Goal: Task Accomplishment & Management: Complete application form

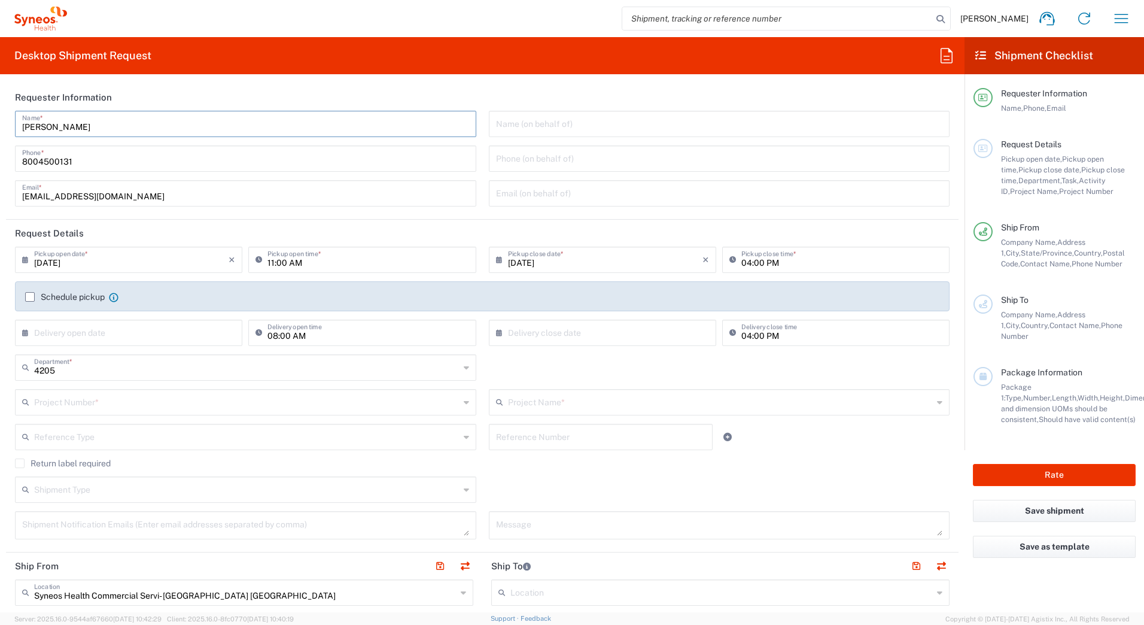
drag, startPoint x: 83, startPoint y: 126, endPoint x: 15, endPoint y: 77, distance: 83.6
click at [7, 121] on main "David Horvath Name * 8004500131 Phone * deployments@syneoshealth.com Email * Na…" at bounding box center [482, 163] width 953 height 104
paste input "Syneos Deployments"
type input "Syneos Deployments"
click at [196, 85] on header "Requester Information" at bounding box center [482, 97] width 953 height 27
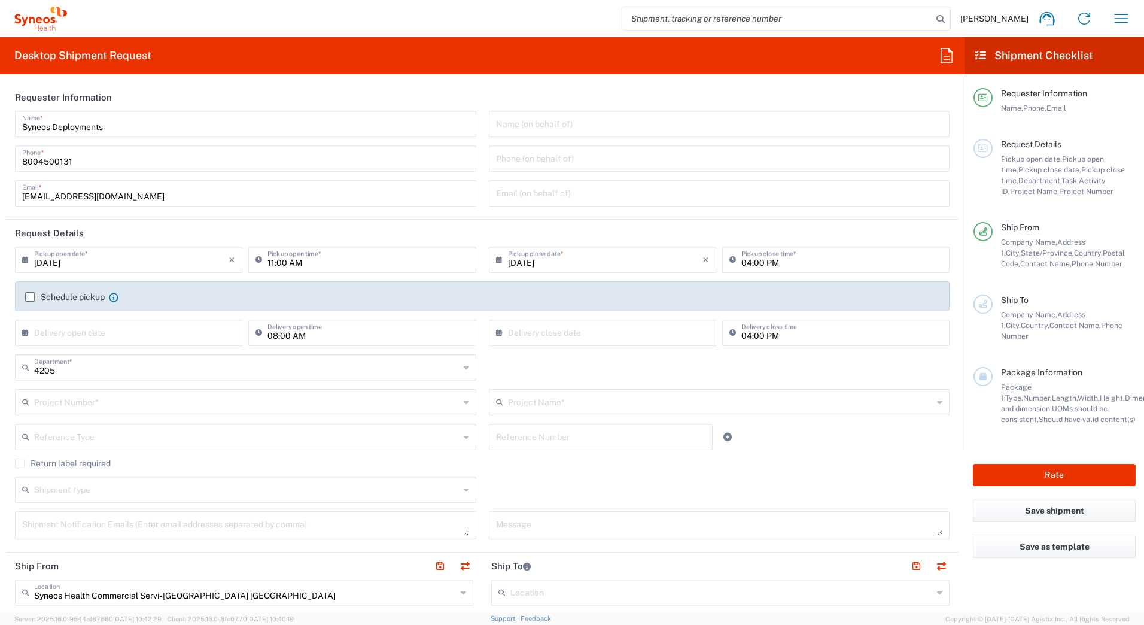
click at [54, 261] on input "08/12/2025" at bounding box center [131, 258] width 195 height 21
click at [51, 261] on input "08/12/2025" at bounding box center [131, 258] width 195 height 21
click at [53, 263] on input "08/12/2025" at bounding box center [131, 258] width 195 height 21
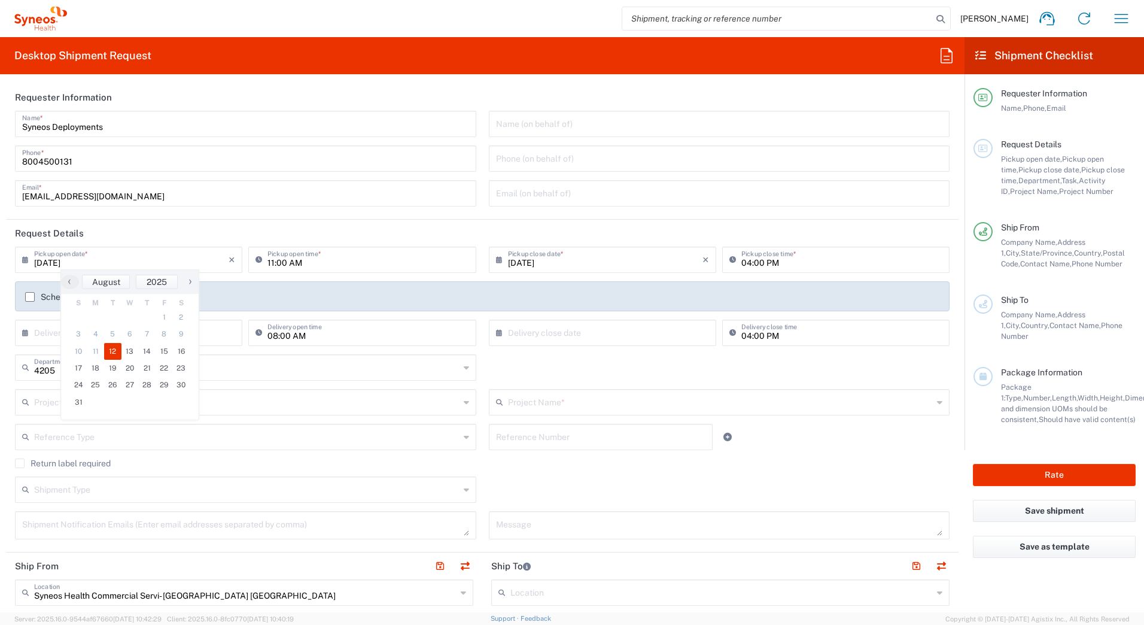
type input "[DATE]"
click at [266, 272] on div "11:00 AM Pickup open time *" at bounding box center [361, 260] width 227 height 26
type input "3:00PM"
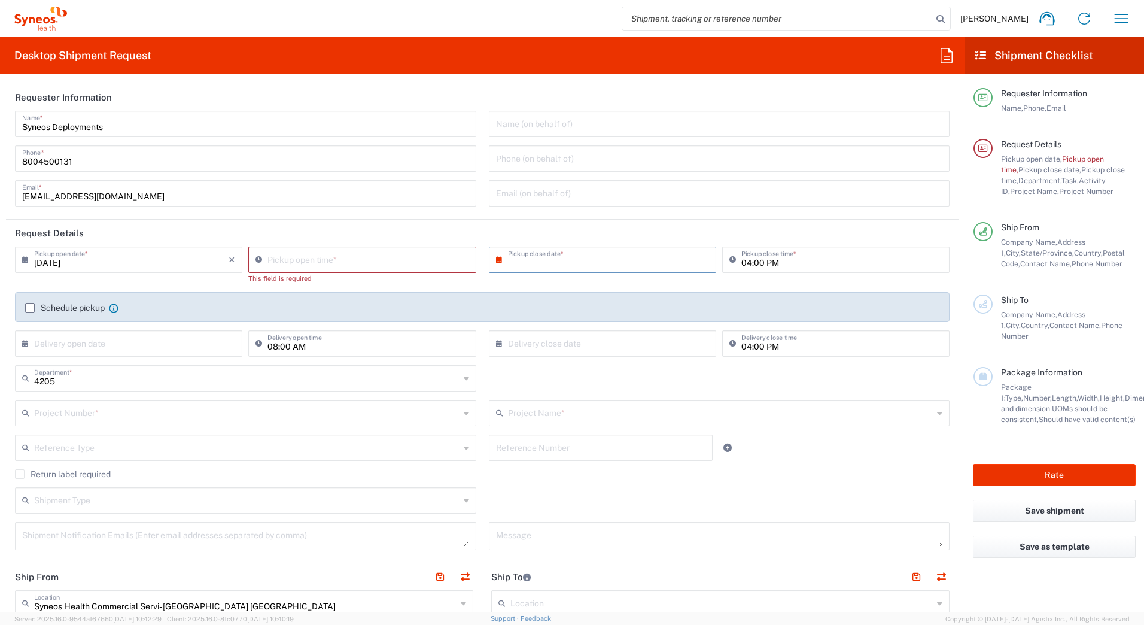
click at [530, 261] on input "text" at bounding box center [605, 258] width 195 height 21
click at [360, 259] on input "01:53 PM" at bounding box center [368, 258] width 201 height 21
type input "03:00 PM"
click at [522, 254] on input "text" at bounding box center [605, 258] width 195 height 21
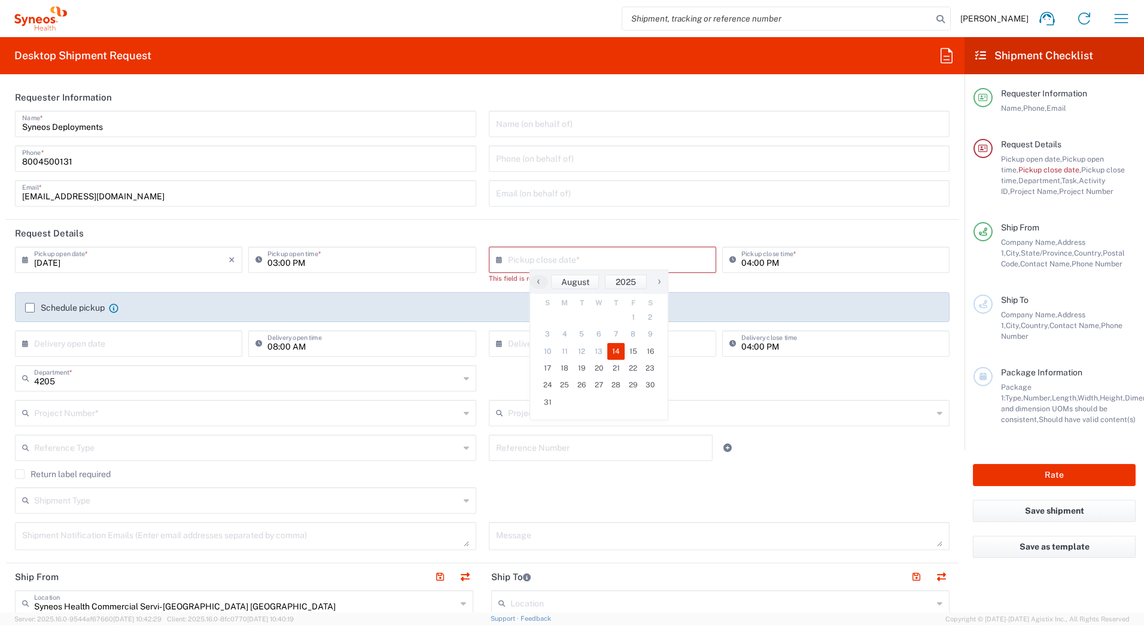
click at [619, 354] on span "14" at bounding box center [616, 351] width 17 height 17
type input "[DATE]"
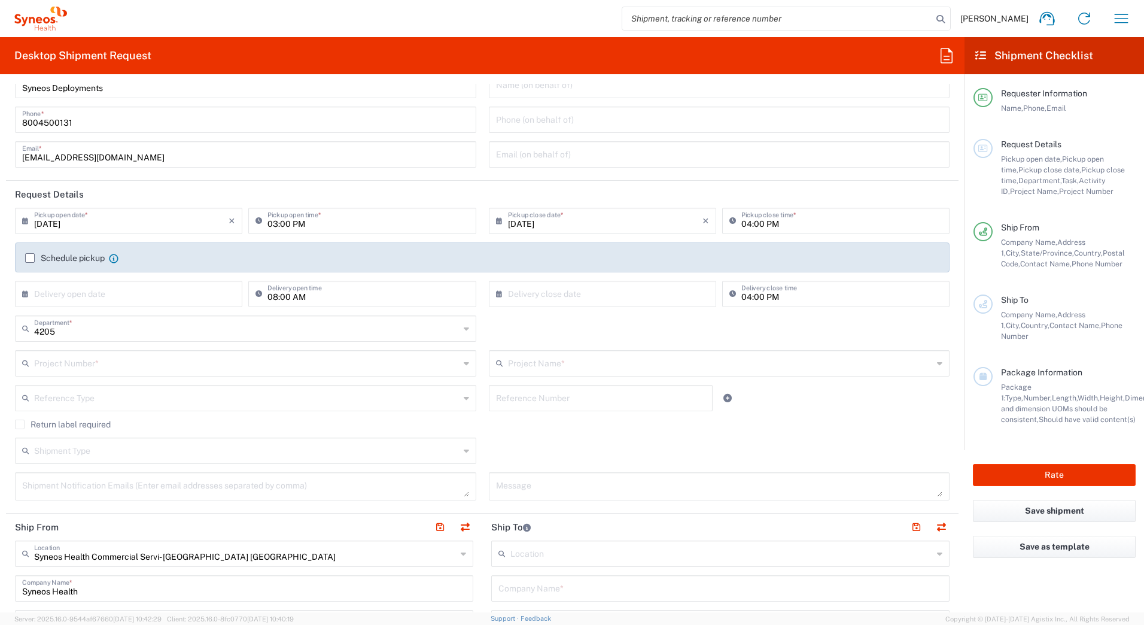
scroll to position [60, 0]
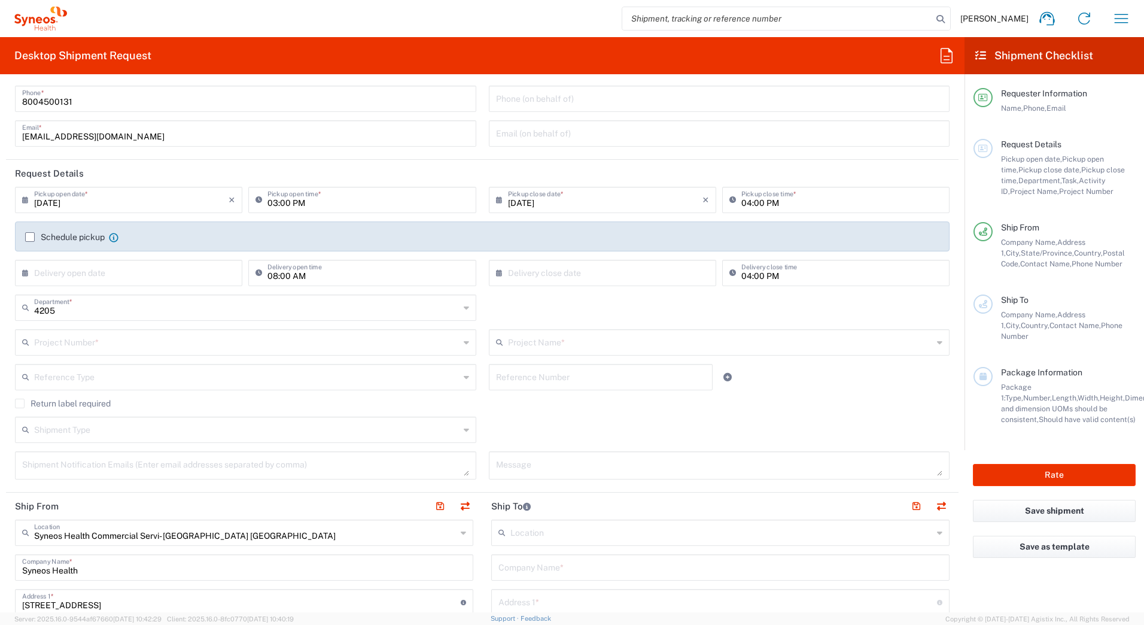
click at [57, 346] on input "text" at bounding box center [247, 341] width 426 height 21
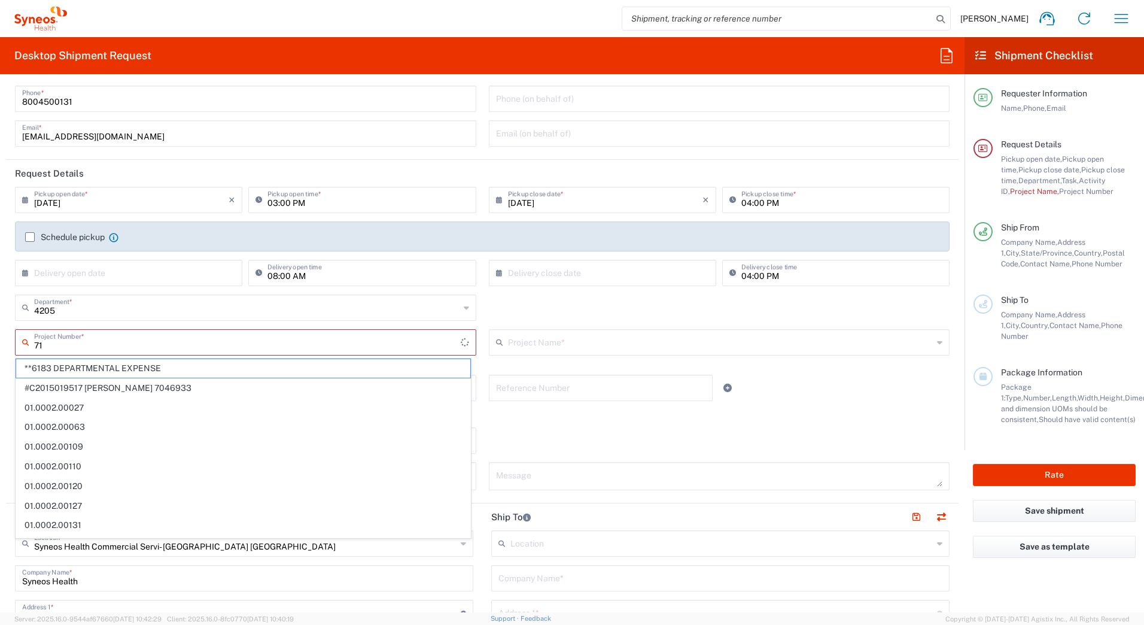
type input "71"
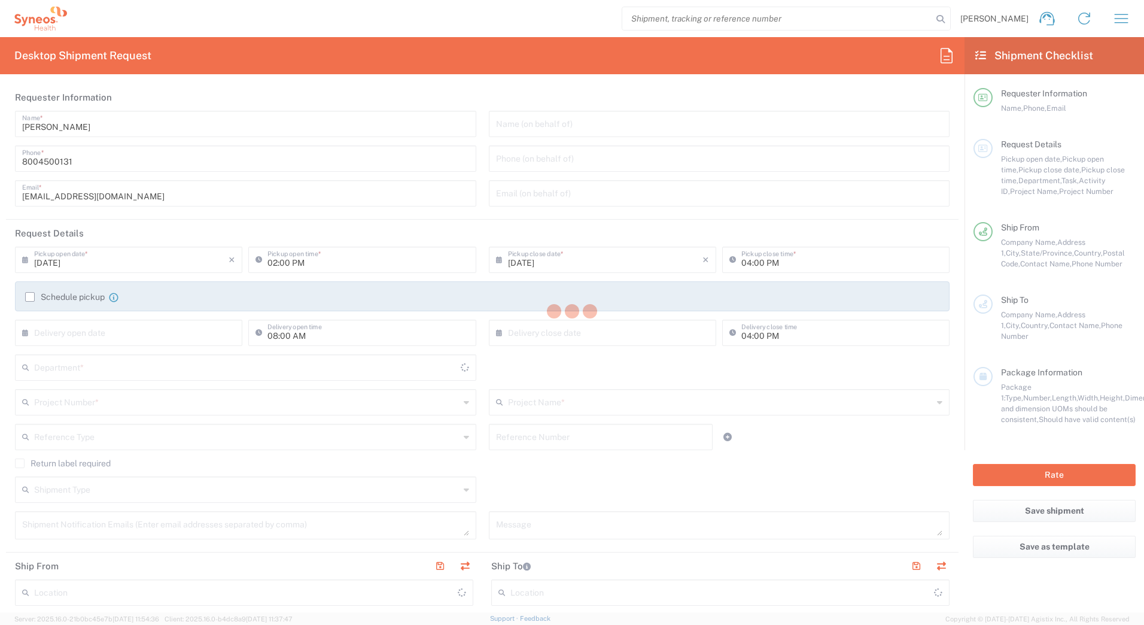
type input "[US_STATE]"
type input "[GEOGRAPHIC_DATA]"
type input "4205"
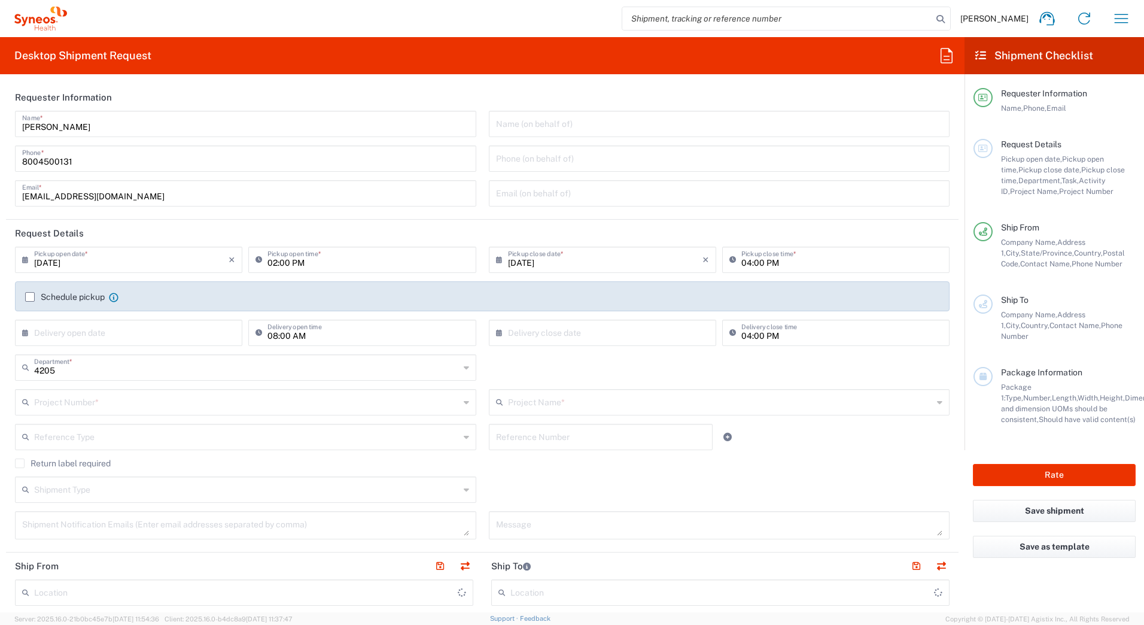
type input "Syneos Health Commercial Servi- [GEOGRAPHIC_DATA] [GEOGRAPHIC_DATA]"
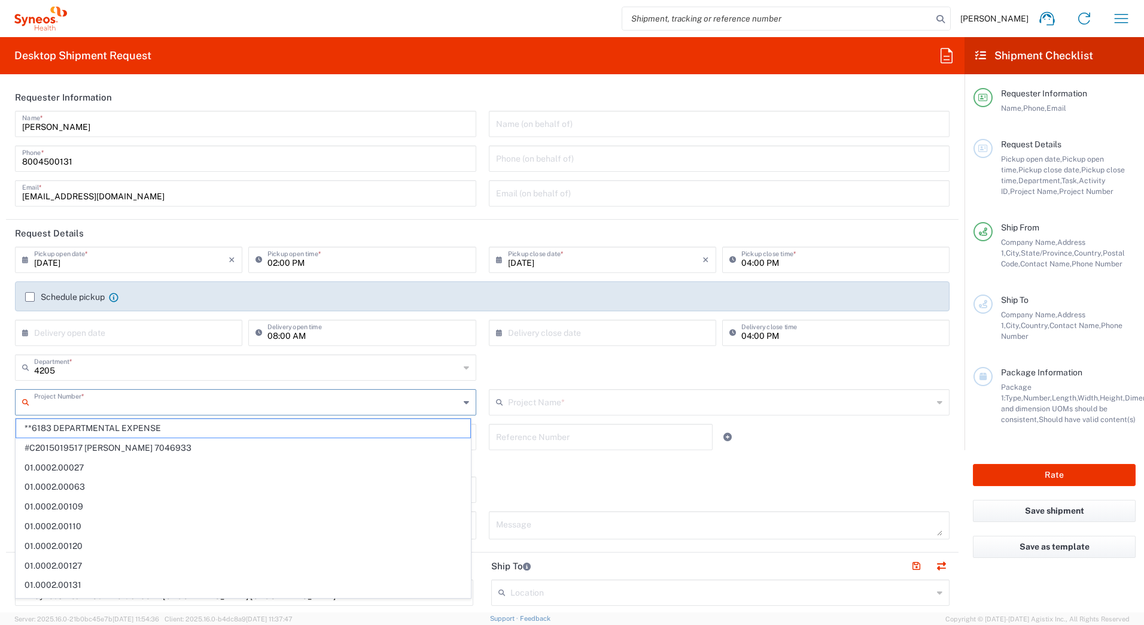
click at [122, 406] on input "text" at bounding box center [247, 401] width 426 height 21
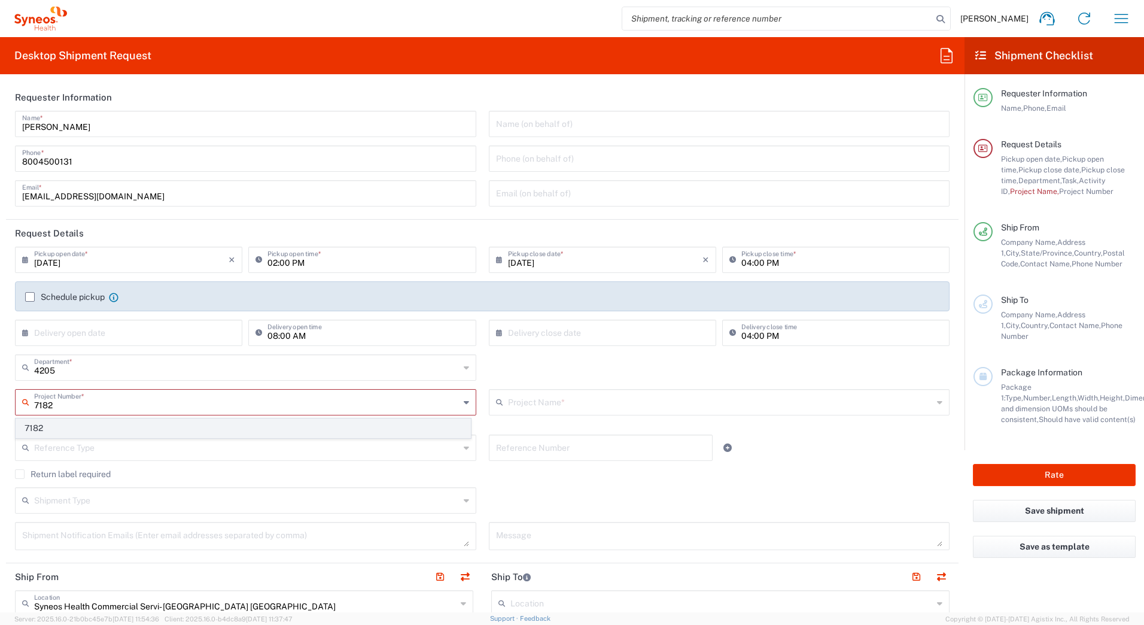
type input "7182"
click at [66, 427] on span "7182" at bounding box center [243, 428] width 454 height 19
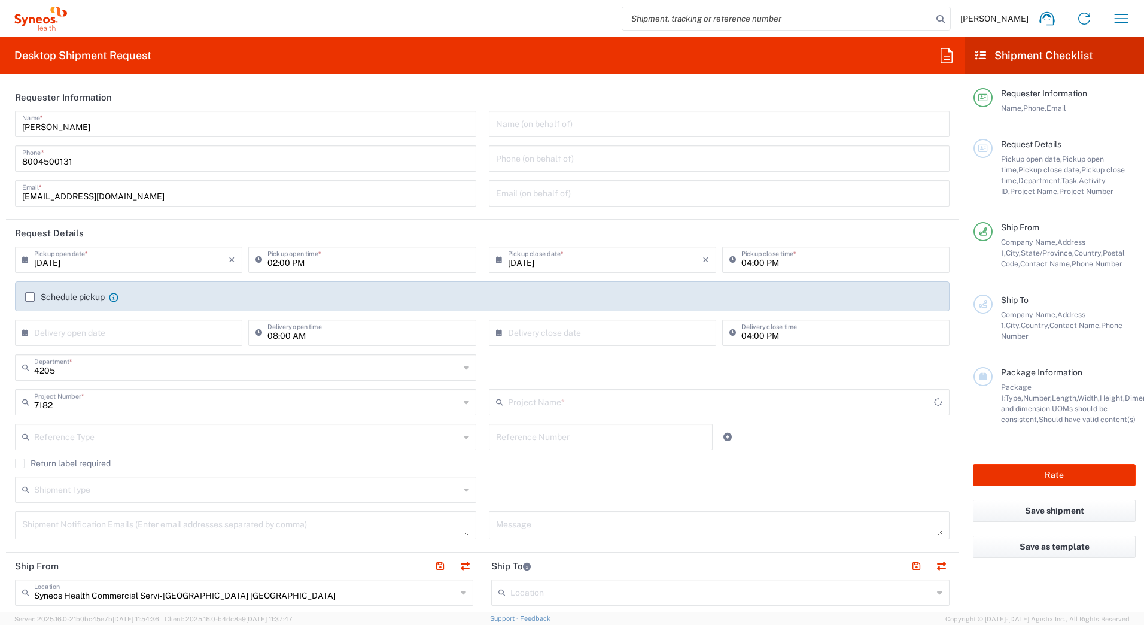
type input "ST-US_GlaxoSmithKline_Sales"
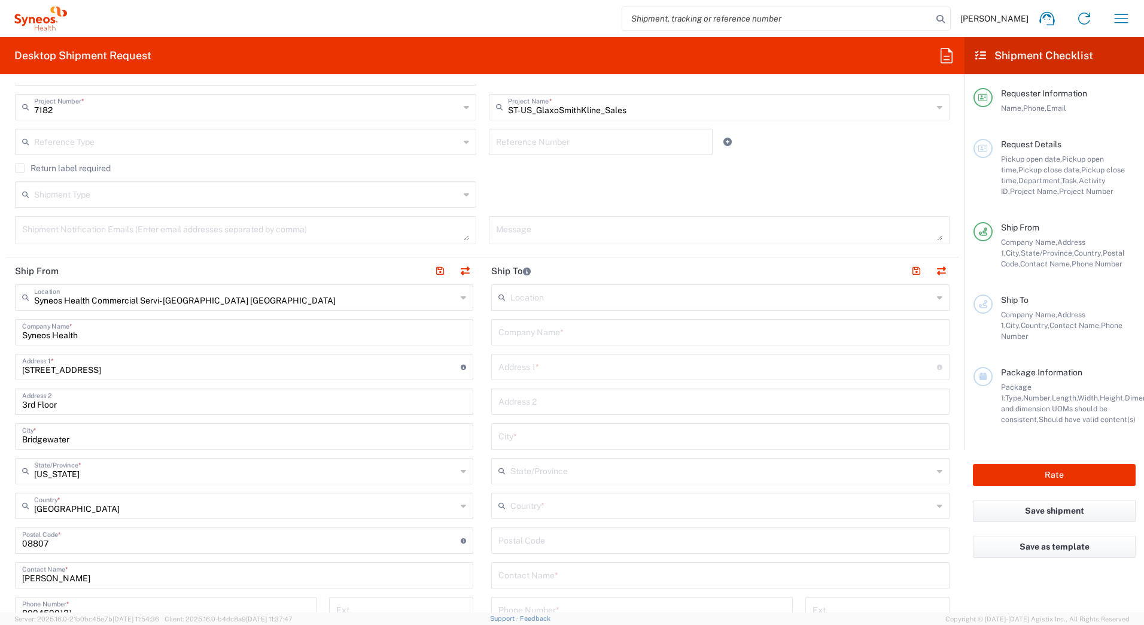
scroll to position [299, 0]
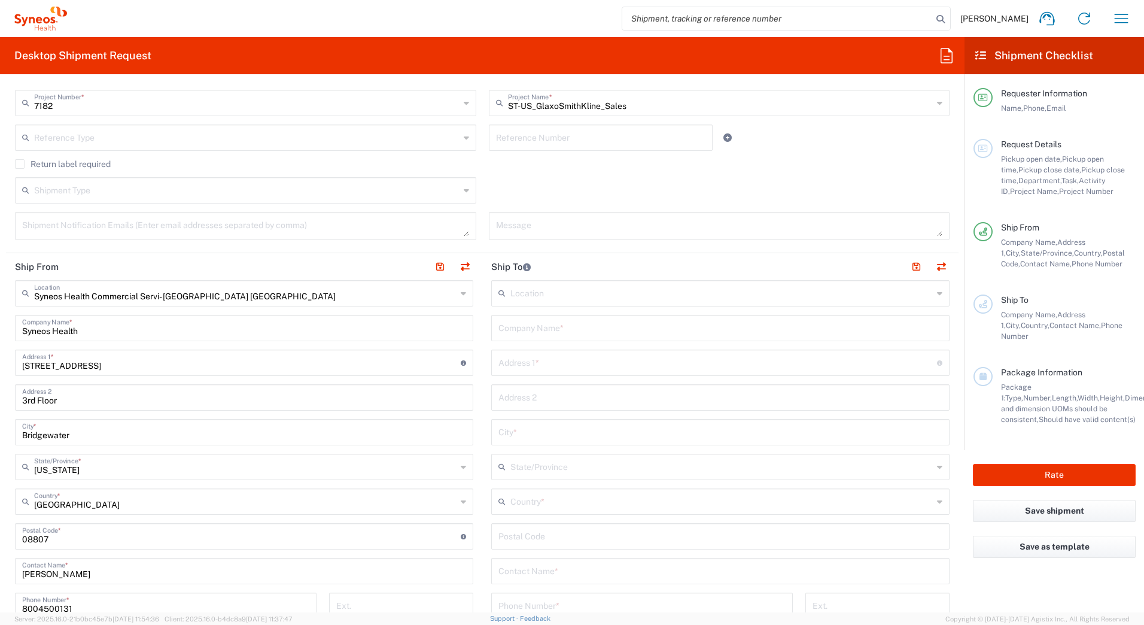
click at [508, 323] on input "text" at bounding box center [721, 327] width 444 height 21
paste input "[PERSON_NAME]"
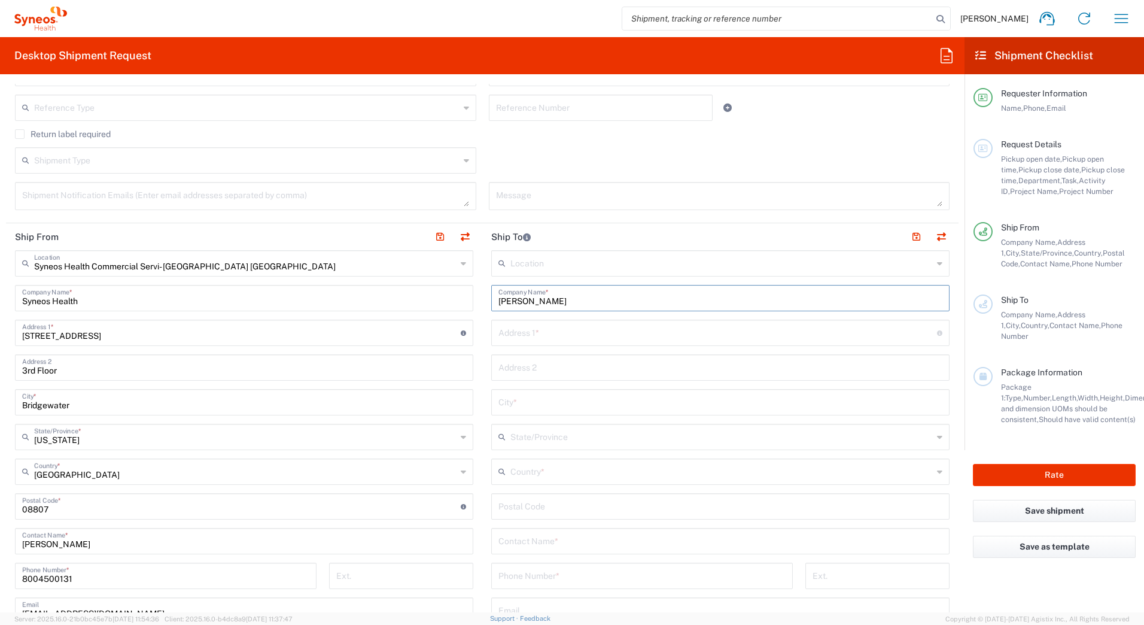
scroll to position [359, 0]
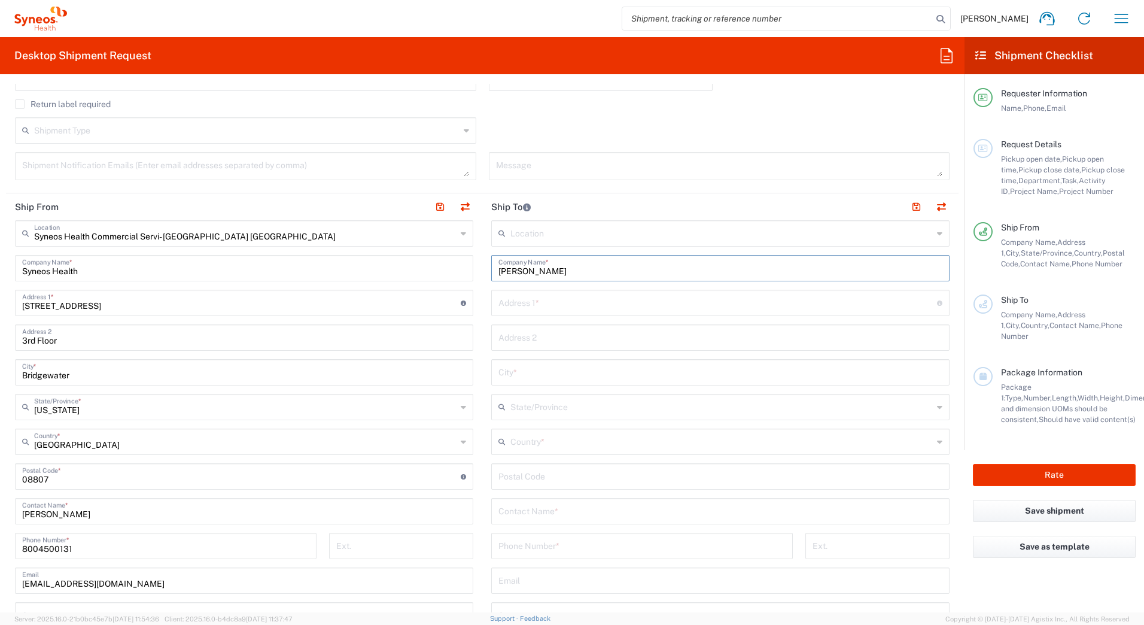
type input "[PERSON_NAME]"
click at [523, 509] on input "text" at bounding box center [721, 510] width 444 height 21
paste input "[PERSON_NAME]"
type input "[PERSON_NAME]"
click at [616, 306] on input "text" at bounding box center [718, 301] width 439 height 21
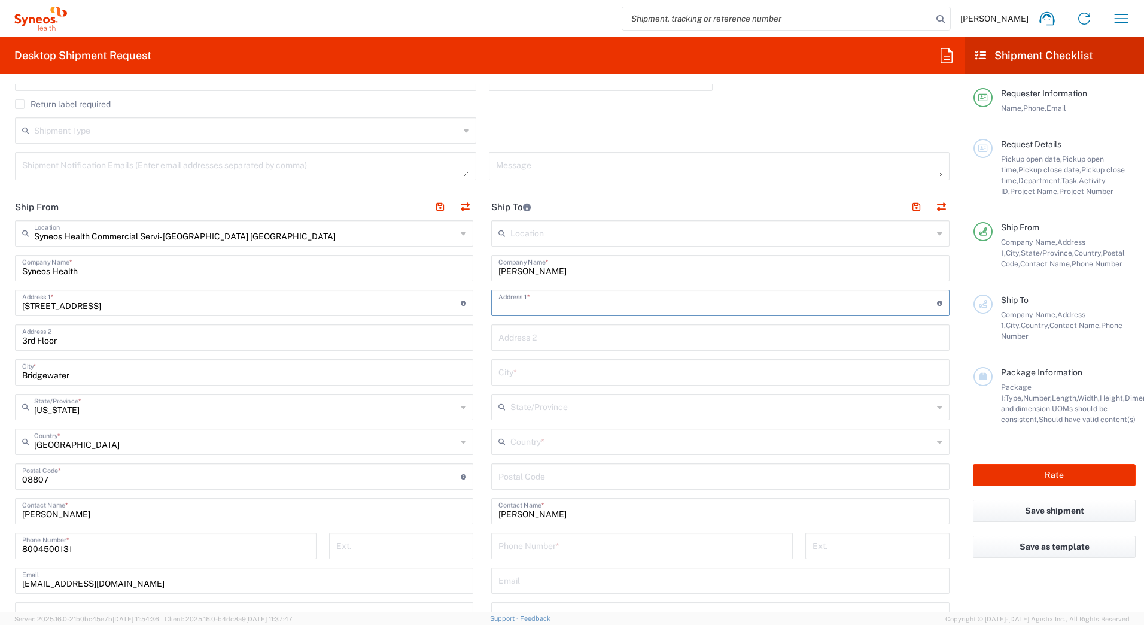
paste input "[STREET_ADDRESS]"
type input "[STREET_ADDRESS]"
click at [518, 373] on input "text" at bounding box center [721, 371] width 444 height 21
paste input "[GEOGRAPHIC_DATA]"
type input "[GEOGRAPHIC_DATA]"
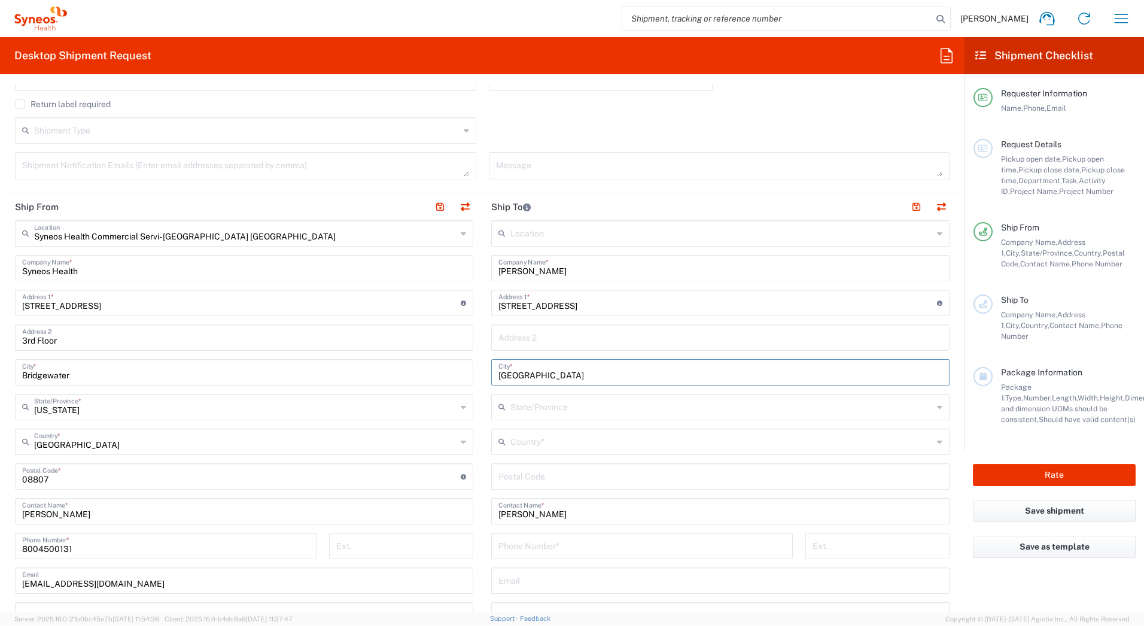
click at [515, 441] on input "text" at bounding box center [722, 440] width 423 height 21
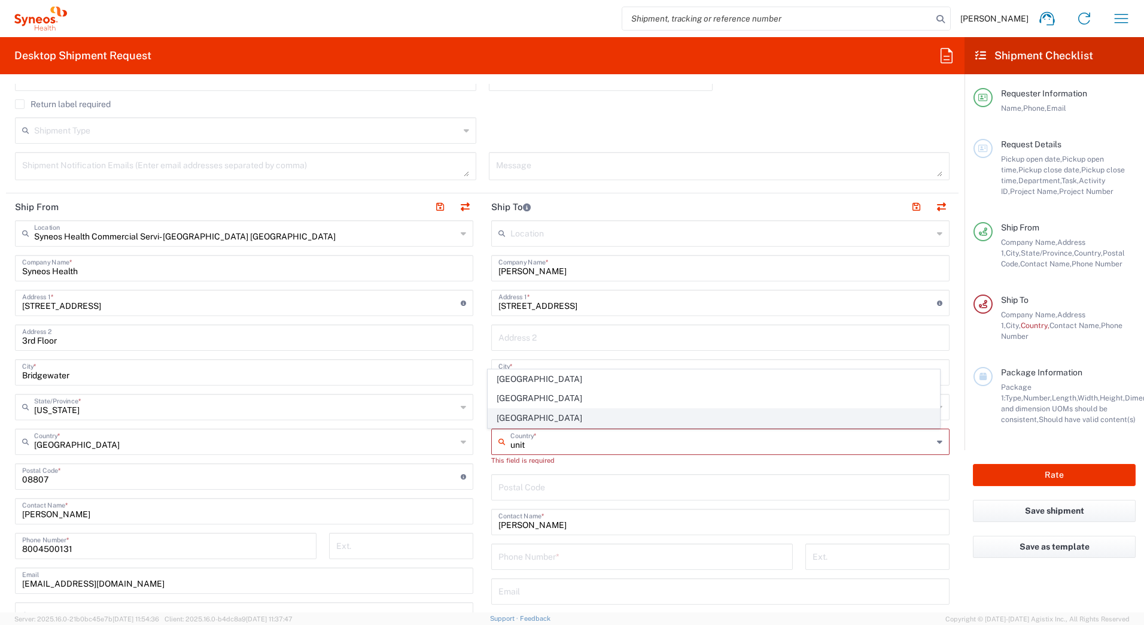
click at [523, 422] on span "[GEOGRAPHIC_DATA]" at bounding box center [714, 418] width 452 height 19
type input "[GEOGRAPHIC_DATA]"
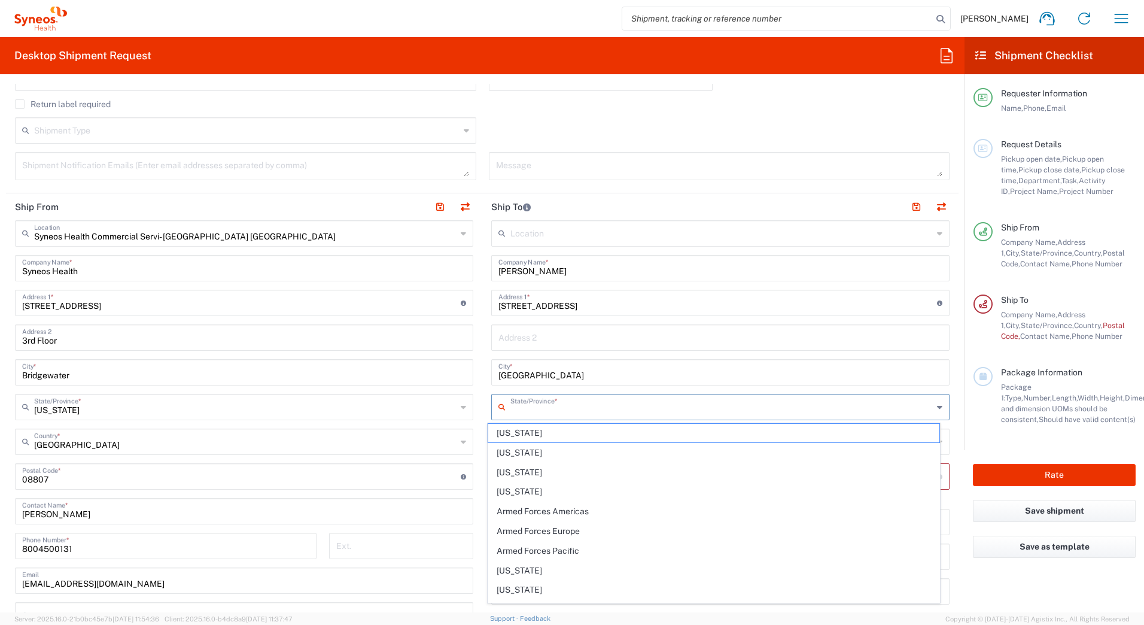
click at [528, 405] on input "text" at bounding box center [722, 406] width 423 height 21
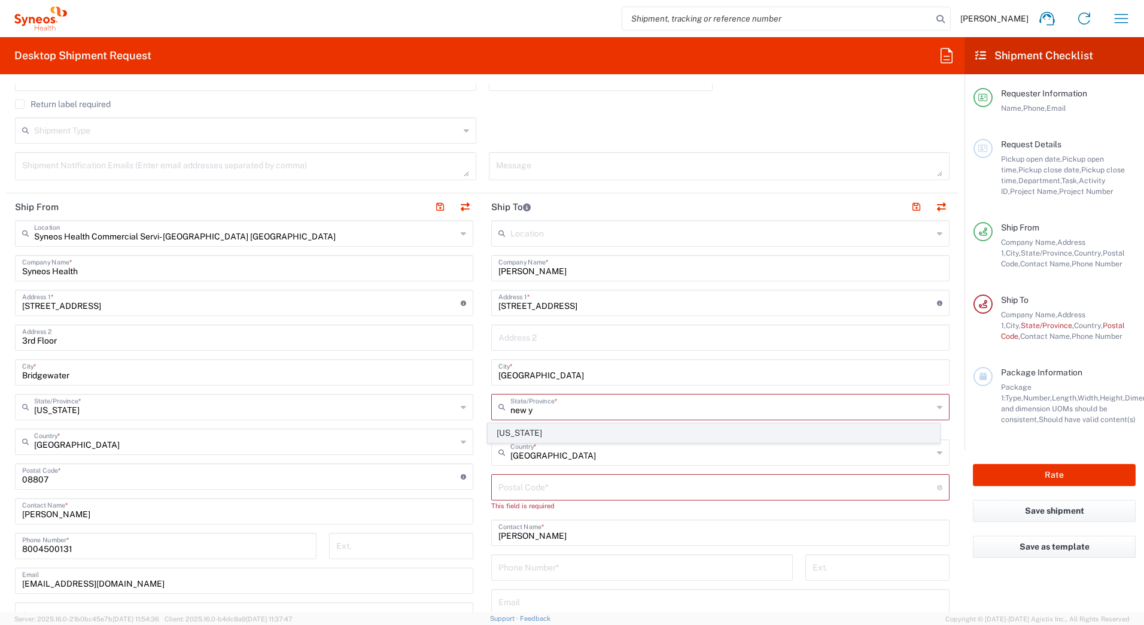
click at [733, 436] on span "[US_STATE]" at bounding box center [714, 433] width 452 height 19
type input "[US_STATE]"
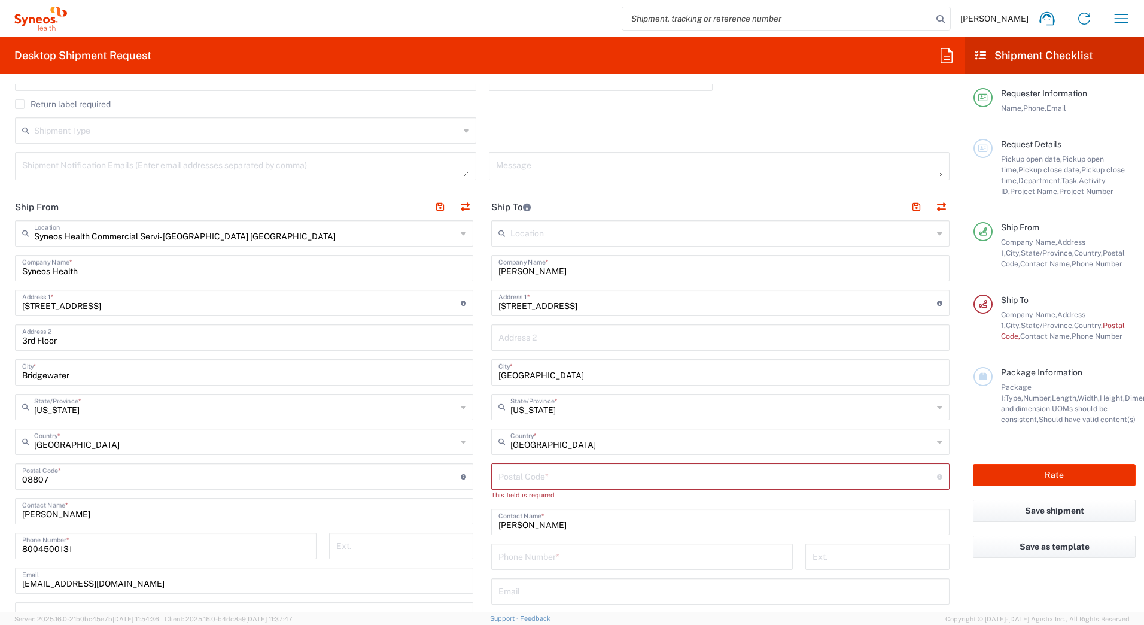
click at [569, 479] on input "undefined" at bounding box center [718, 475] width 439 height 21
paste input "11214"
type input "11214"
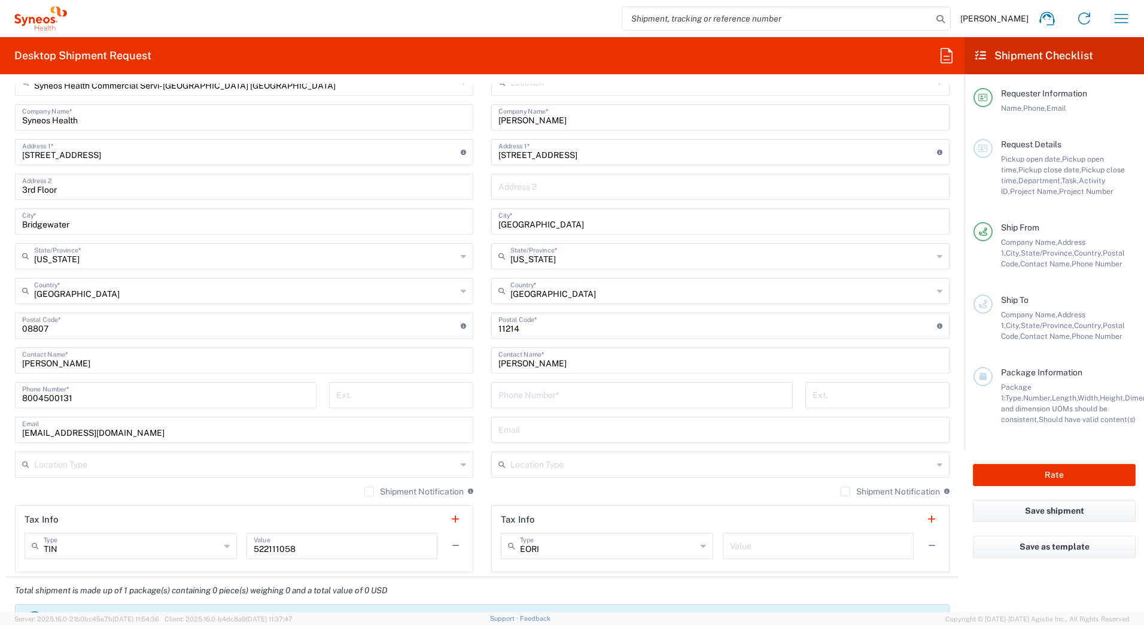
scroll to position [539, 0]
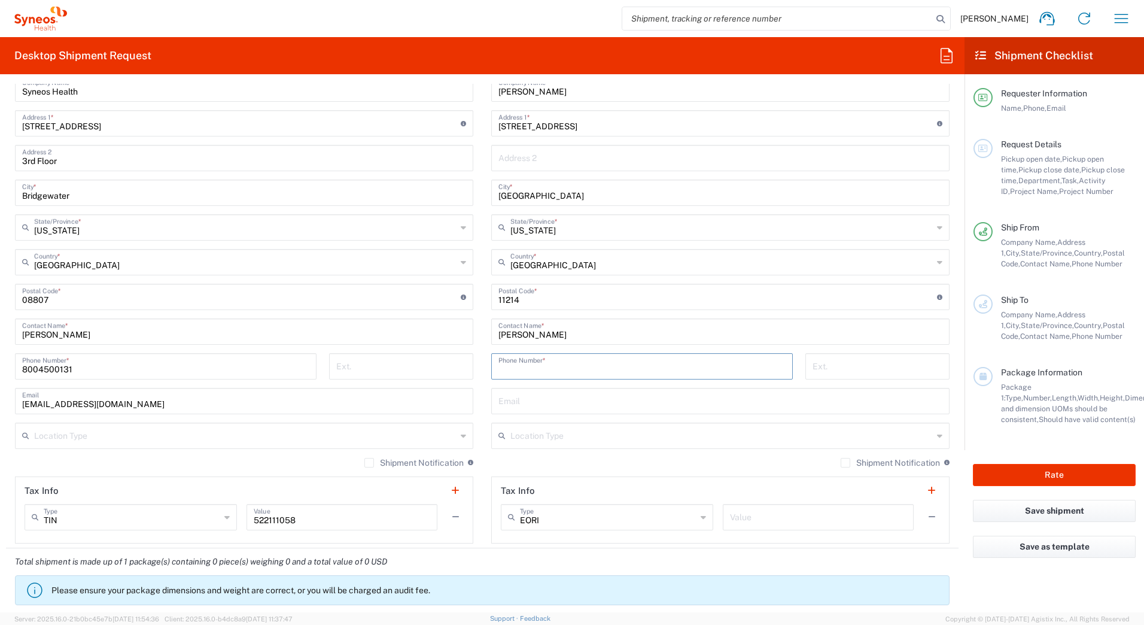
click at [555, 371] on input "tel" at bounding box center [642, 365] width 287 height 21
paste input "[PHONE_NUMBER]"
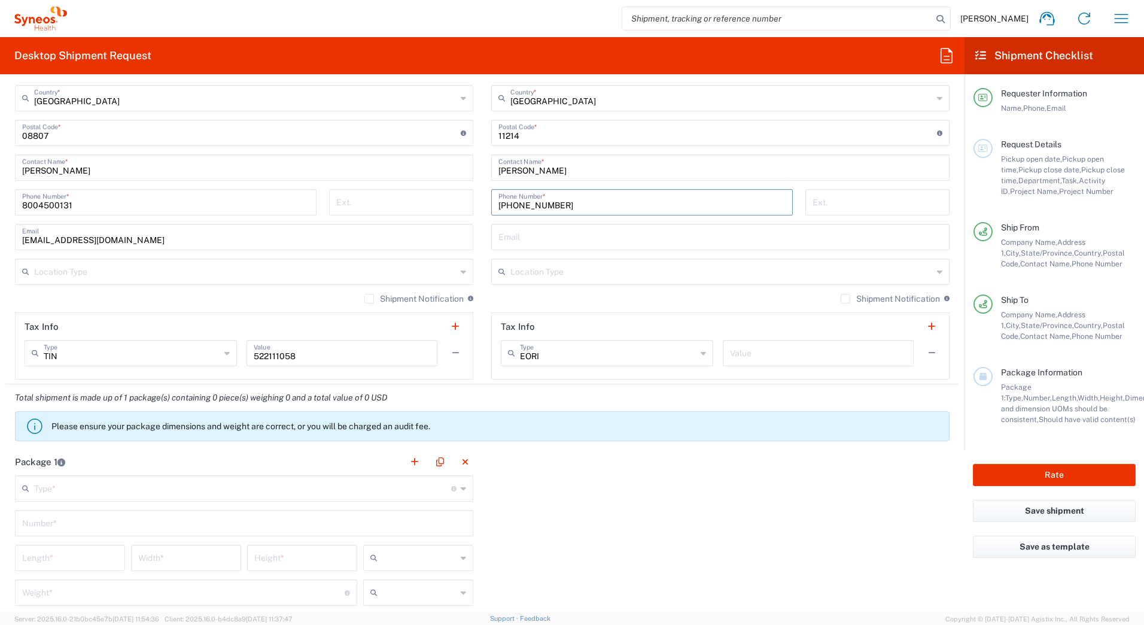
scroll to position [718, 0]
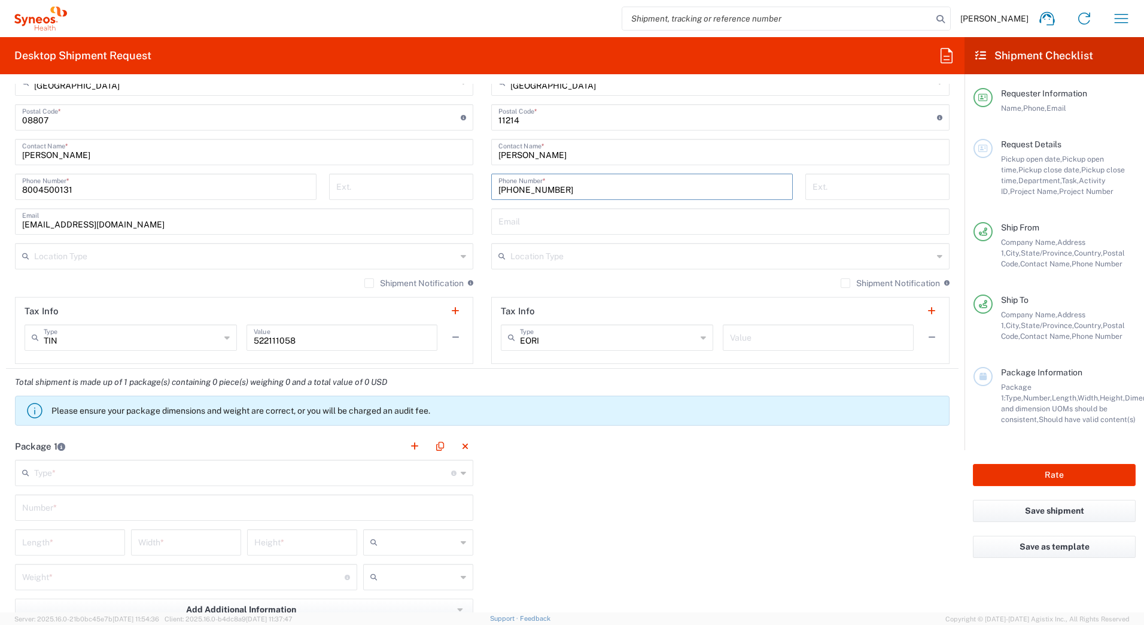
type input "[PHONE_NUMBER]"
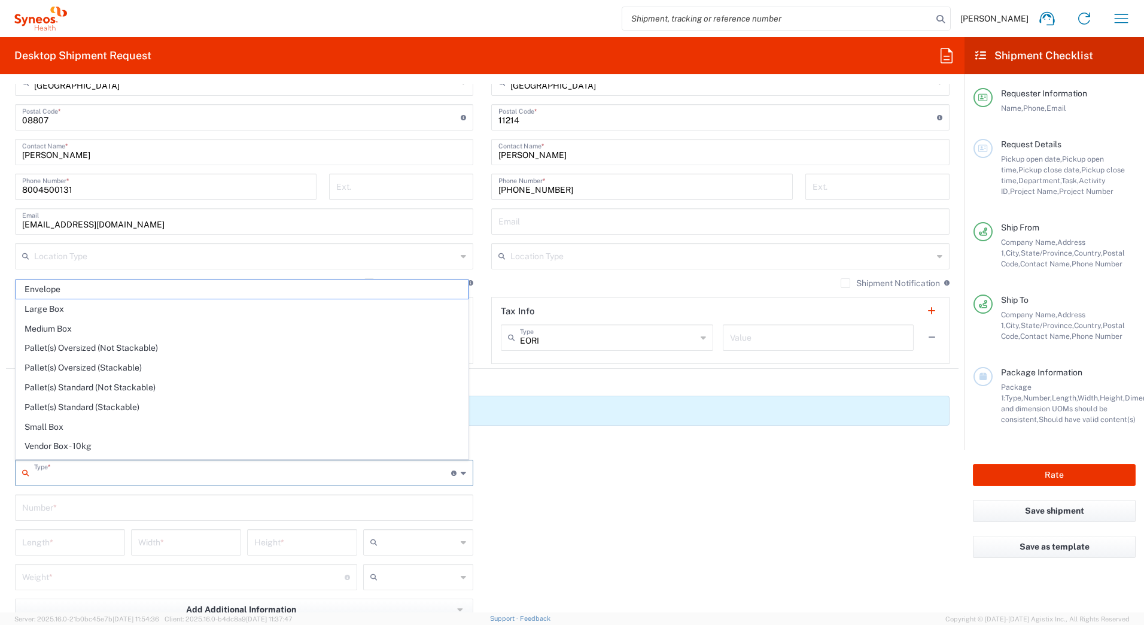
click at [215, 476] on input "text" at bounding box center [242, 471] width 417 height 21
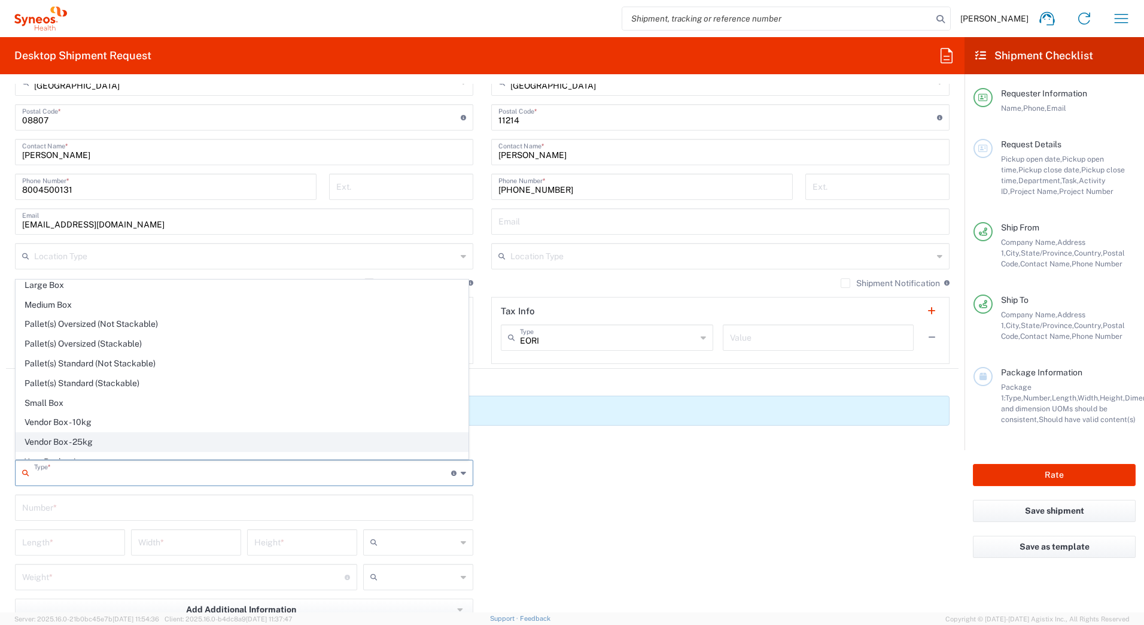
scroll to position [37, 0]
click at [115, 451] on span "Your Packaging" at bounding box center [242, 449] width 452 height 19
type input "Your Packaging"
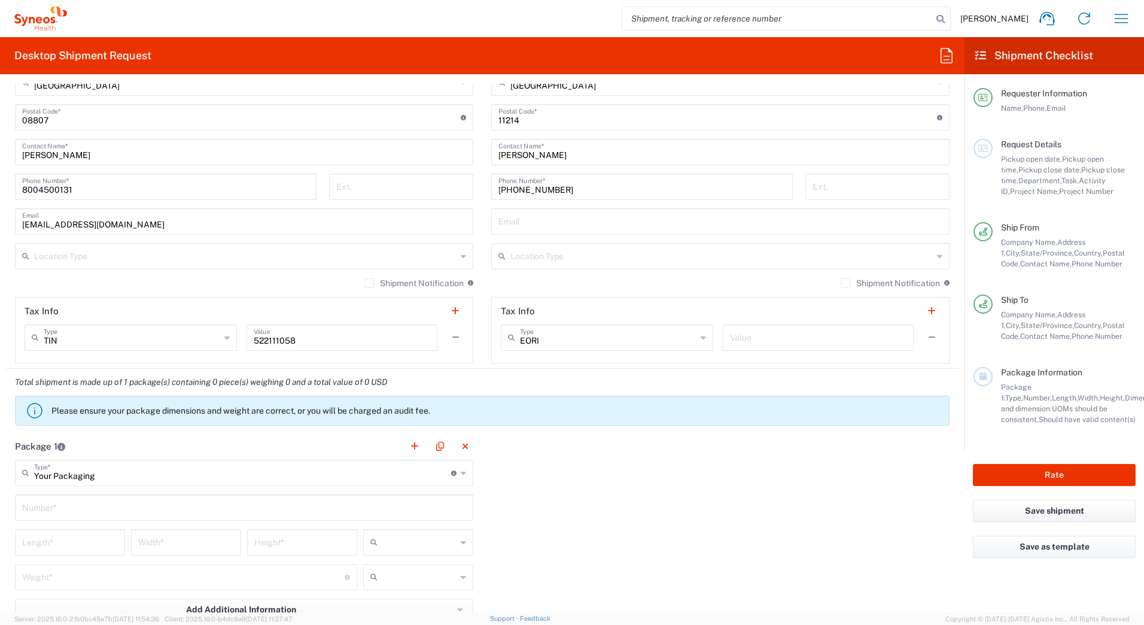
click at [46, 509] on input "text" at bounding box center [244, 506] width 444 height 21
type input "1"
click at [47, 536] on input "number" at bounding box center [70, 541] width 96 height 21
type input "20"
click at [153, 549] on input "number" at bounding box center [186, 541] width 96 height 21
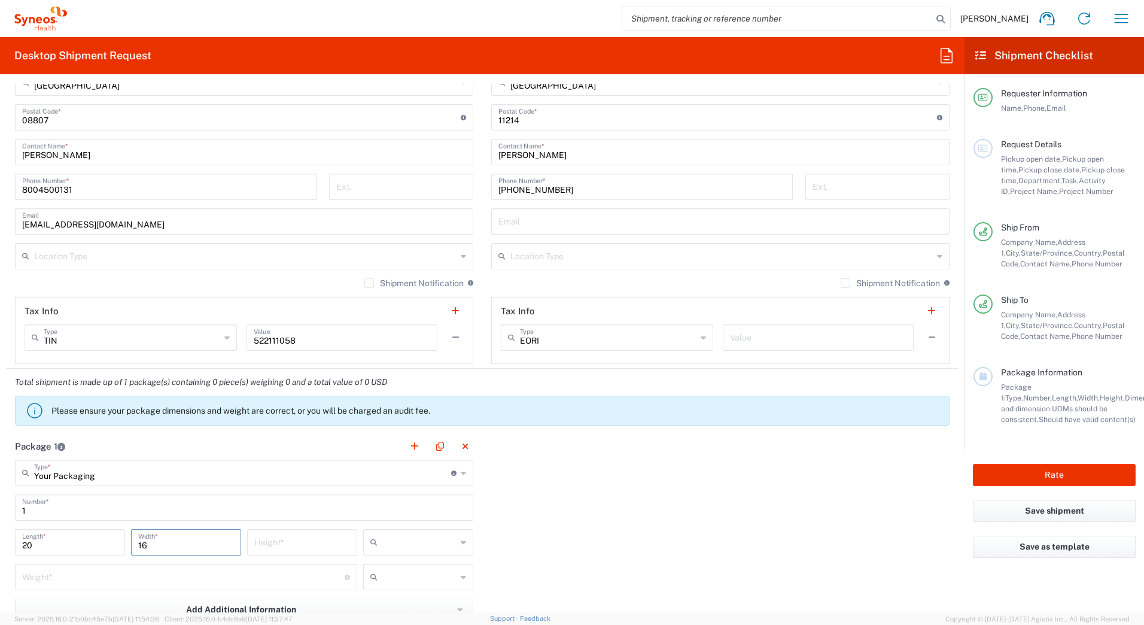
type input "16"
click at [260, 543] on input "number" at bounding box center [302, 541] width 96 height 21
type input "5"
click at [394, 541] on input "text" at bounding box center [419, 542] width 74 height 19
click at [399, 608] on span "in" at bounding box center [414, 608] width 107 height 19
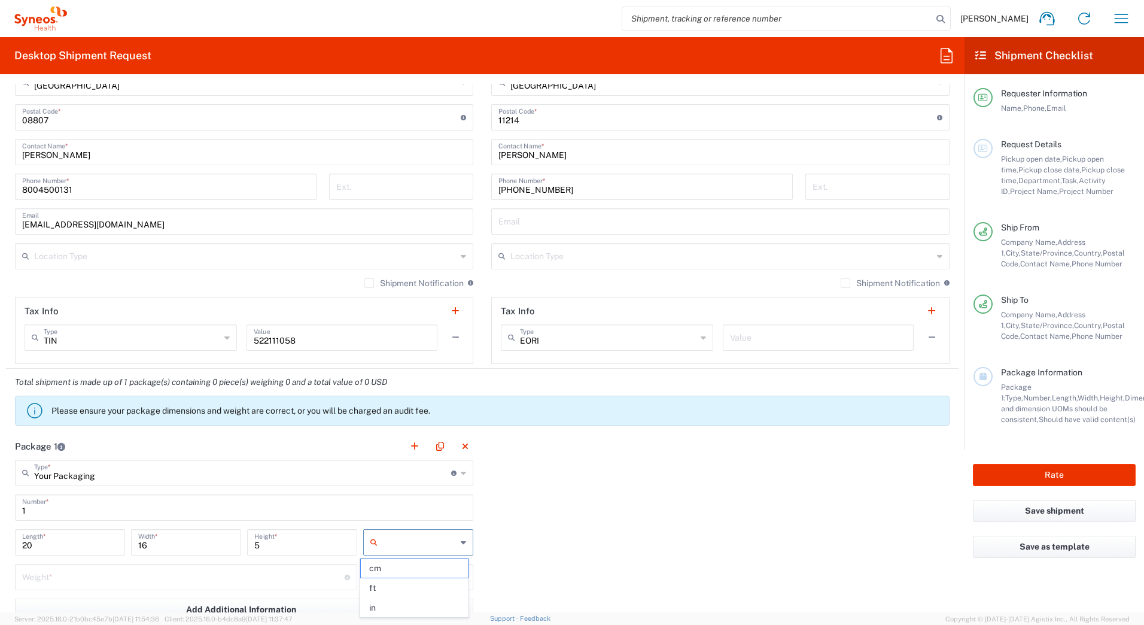
type input "in"
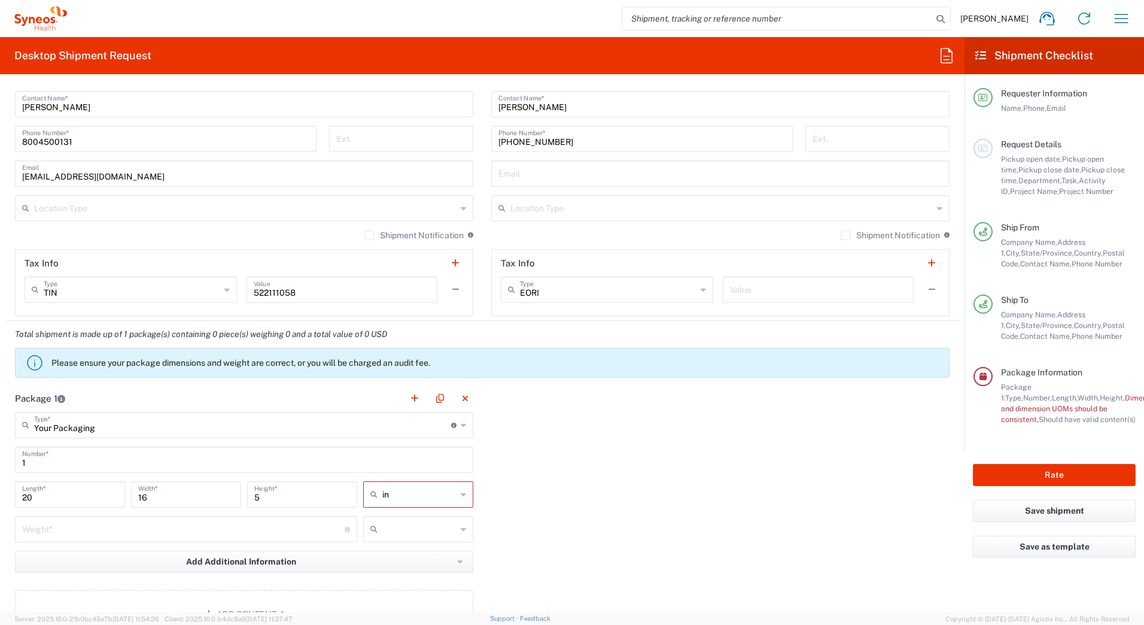
scroll to position [898, 0]
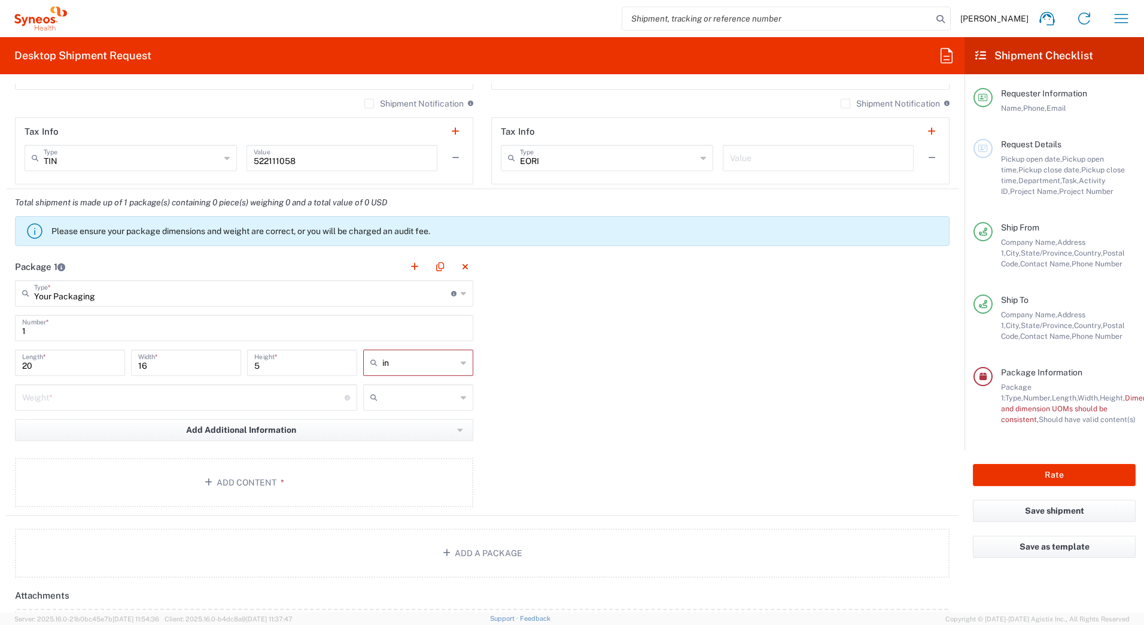
click at [77, 402] on input "number" at bounding box center [183, 396] width 323 height 21
type input "15"
click at [388, 400] on input "text" at bounding box center [419, 397] width 74 height 19
click at [387, 446] on span "lbs" at bounding box center [414, 443] width 107 height 19
type input "lbs"
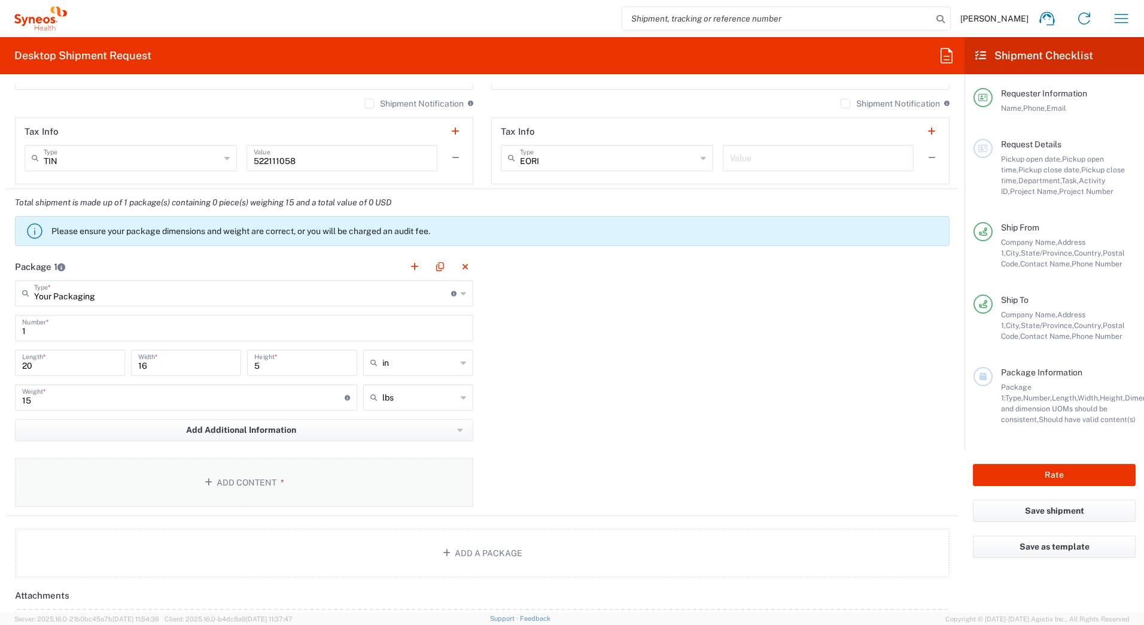
click at [287, 484] on button "Add Content *" at bounding box center [244, 482] width 458 height 49
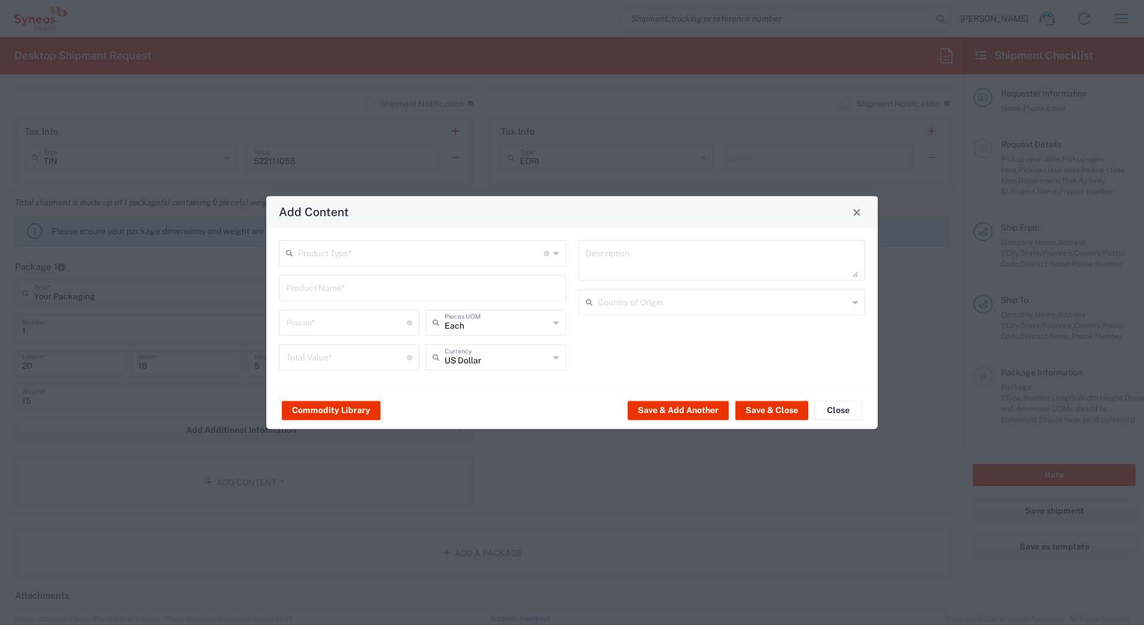
click at [308, 251] on input "text" at bounding box center [421, 252] width 246 height 21
click at [314, 298] on span "General Commodity" at bounding box center [422, 299] width 285 height 19
type input "General Commodity"
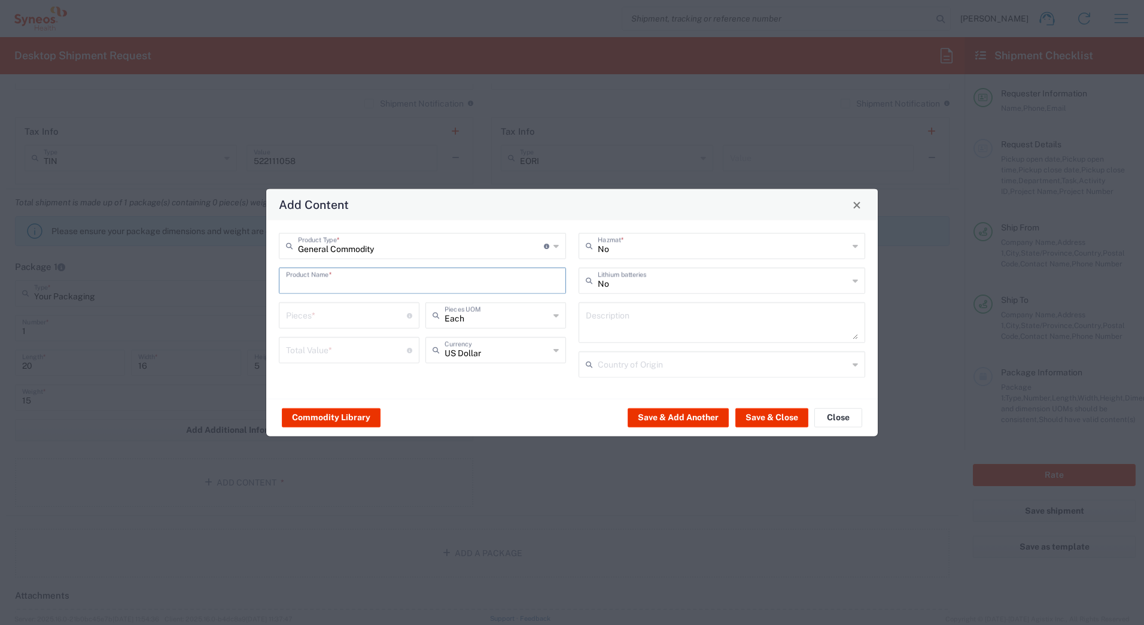
click at [309, 280] on input "text" at bounding box center [422, 279] width 273 height 21
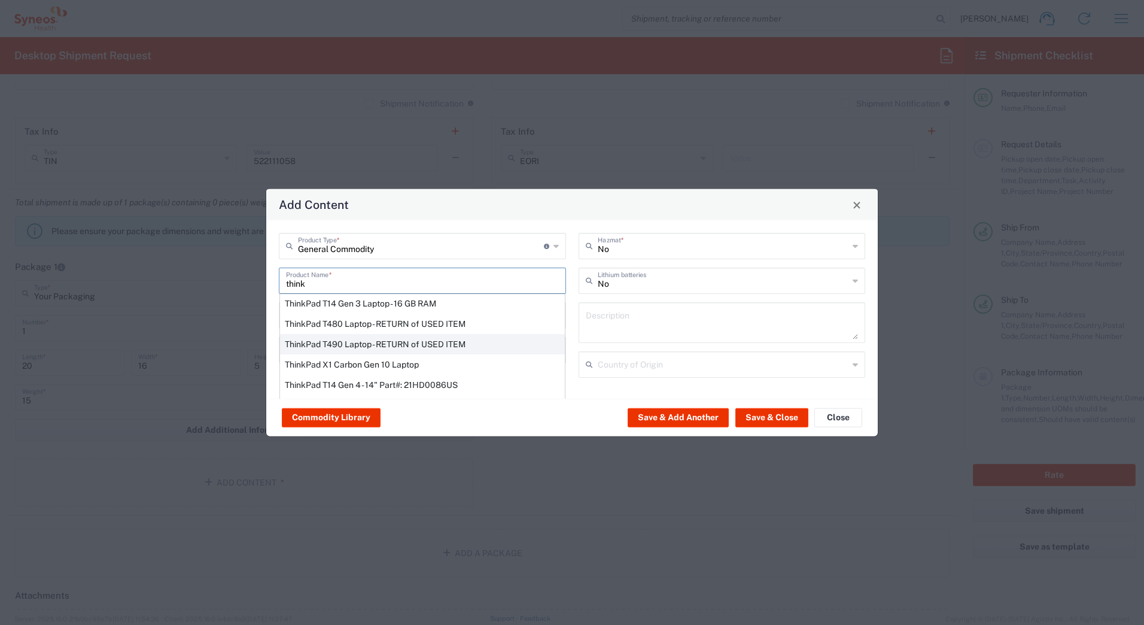
scroll to position [68, 0]
click at [326, 300] on div "ThinkPad T14 Gen 3 Laptop - 16 GB RAM" at bounding box center [422, 301] width 285 height 20
type input "ThinkPad T14 Gen 3 Laptop - 16 GB RAM"
type input "1"
type textarea "Intel Core i7-1265U vProÂ® Processor - 14" - 16 GB RAM - 512 GB SSD"
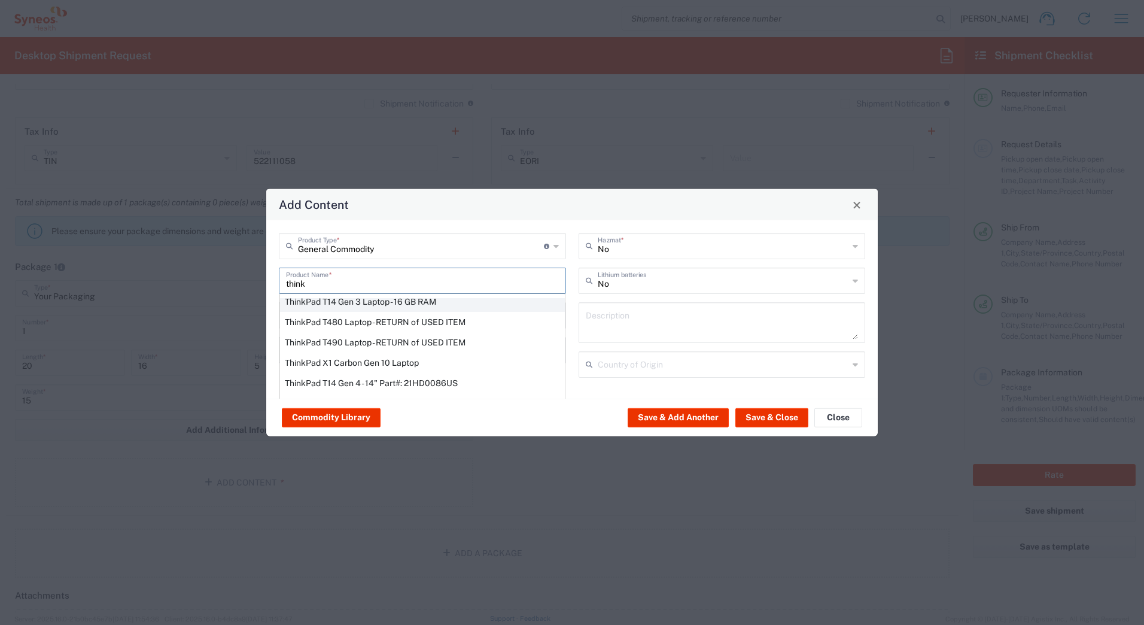
type input "[GEOGRAPHIC_DATA]"
type input "Yes"
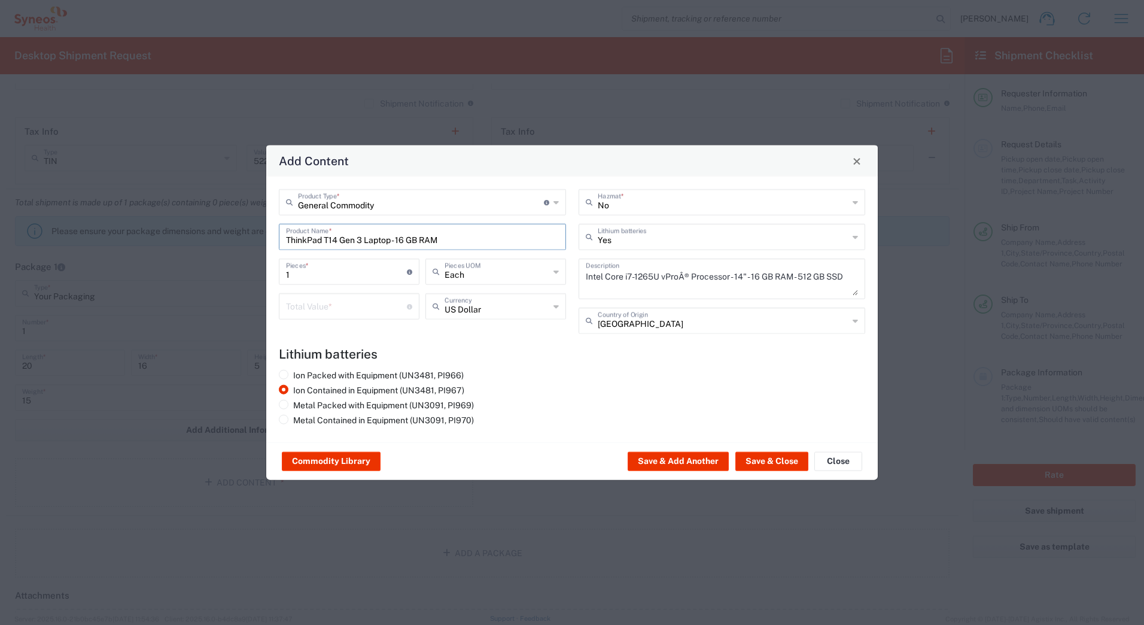
click at [356, 242] on input "ThinkPad T14 Gen 3 Laptop - 16 GB RAM" at bounding box center [422, 236] width 273 height 21
drag, startPoint x: 453, startPoint y: 237, endPoint x: 268, endPoint y: 239, distance: 185.0
click at [268, 239] on div "General Commodity Product Type * Document: Paper document generated internally …" at bounding box center [572, 310] width 612 height 266
click at [304, 234] on input "text" at bounding box center [422, 236] width 273 height 21
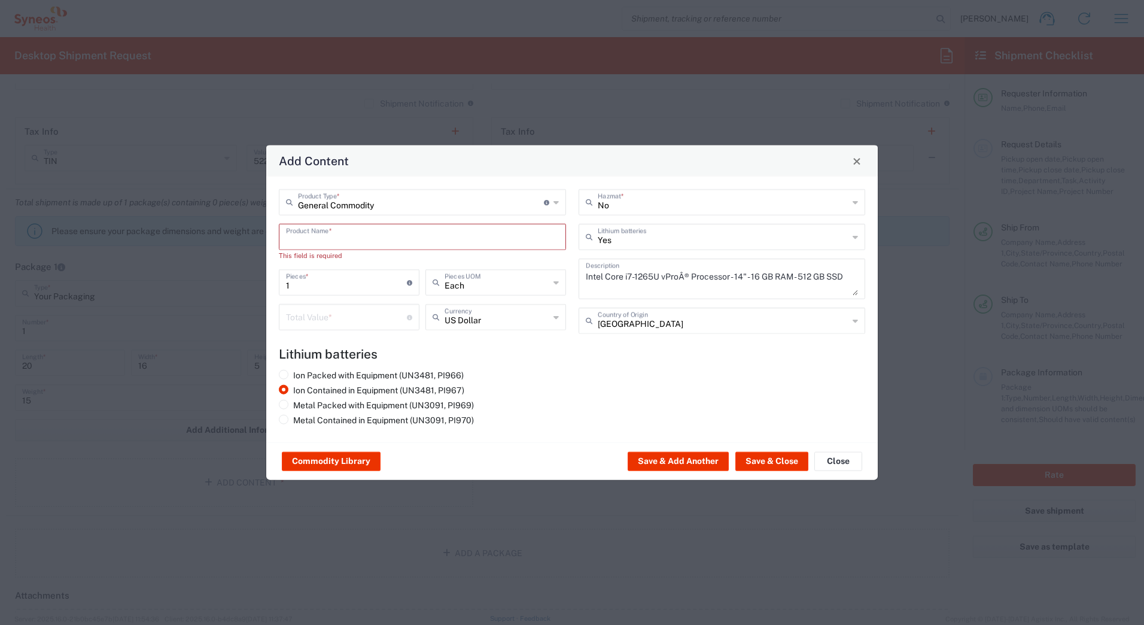
click at [304, 238] on input "text" at bounding box center [422, 236] width 273 height 21
click at [303, 236] on input "text" at bounding box center [422, 236] width 273 height 21
click at [390, 208] on input "General Commodity" at bounding box center [421, 201] width 246 height 21
click at [363, 243] on span "Documents" at bounding box center [422, 247] width 285 height 19
type input "Documents"
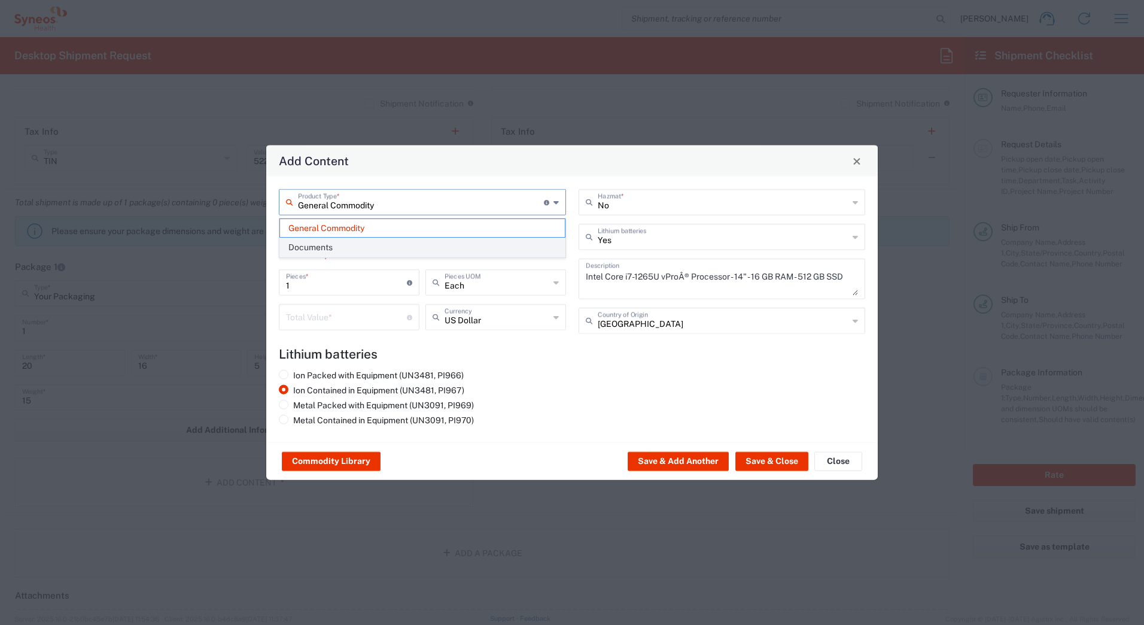
type input "Documents"
type input "1"
type textarea "Documents"
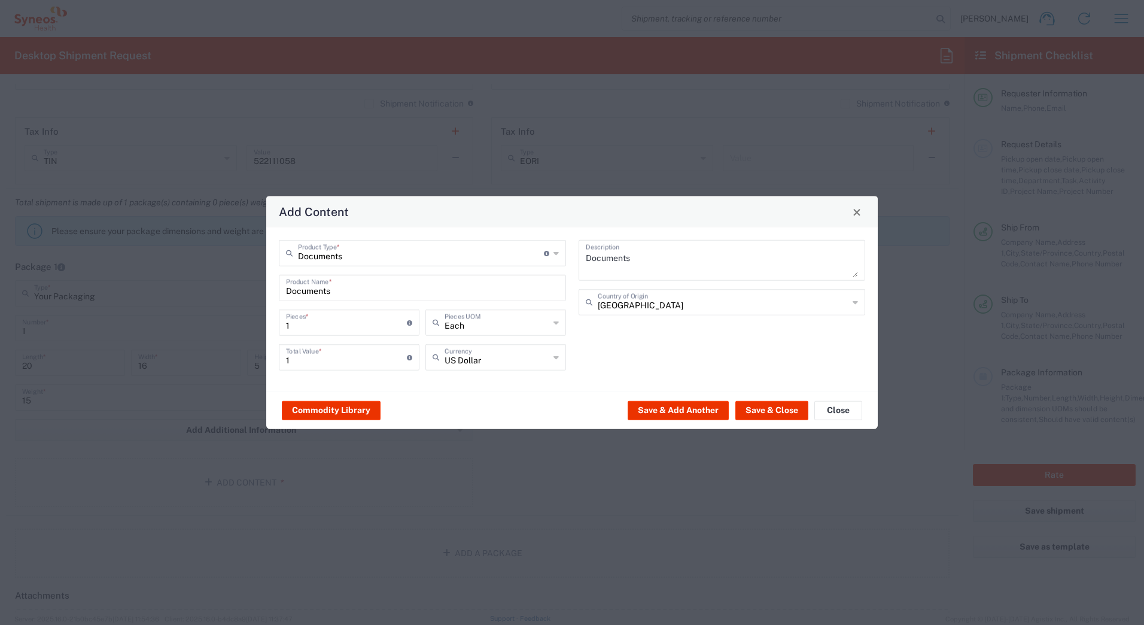
click at [349, 259] on input "Documents" at bounding box center [421, 252] width 246 height 21
click at [347, 299] on span "General Commodity" at bounding box center [422, 299] width 285 height 19
type input "General Commodity"
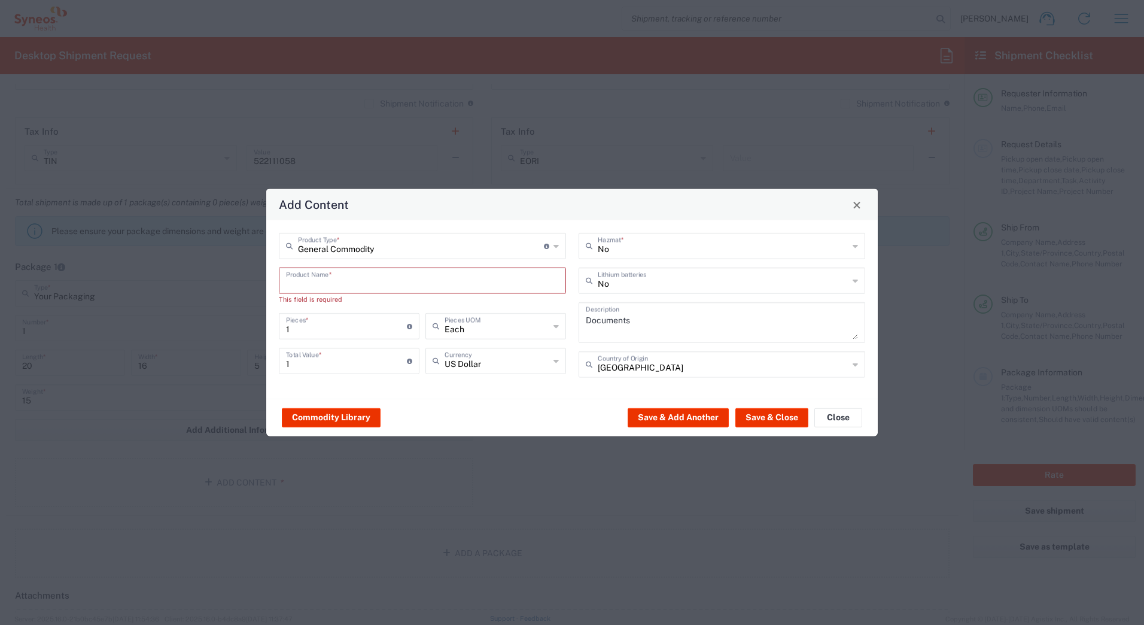
click at [339, 286] on input "text" at bounding box center [422, 279] width 273 height 21
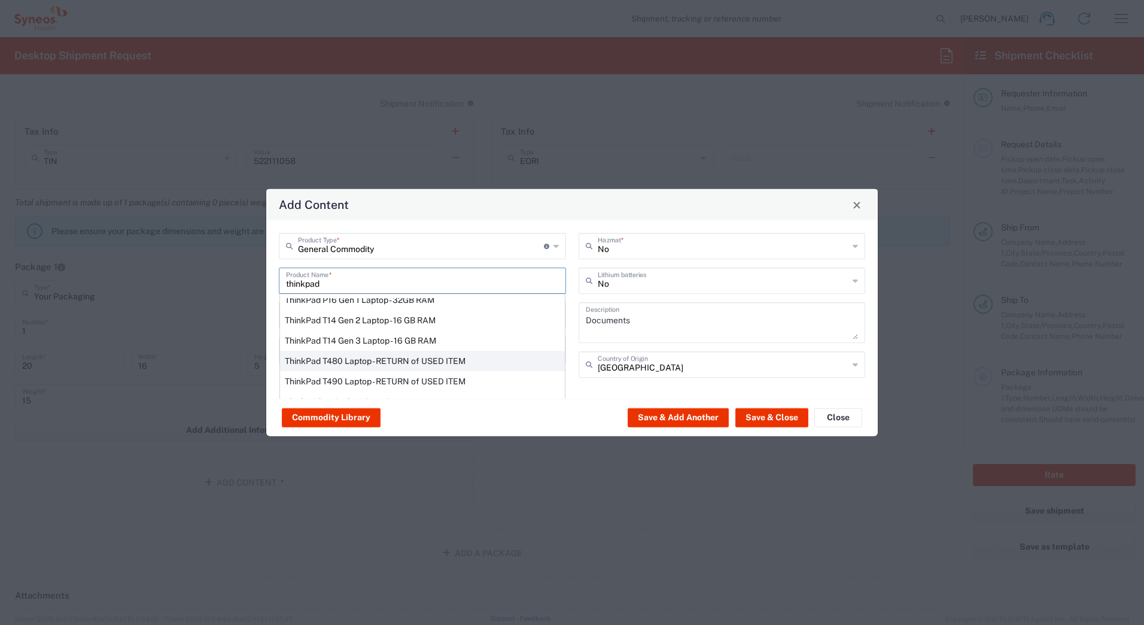
scroll to position [8, 0]
click at [315, 340] on div "ThinkPad T14 Gen 2 Laptop - 16 GB RAM" at bounding box center [422, 341] width 285 height 20
type input "ThinkPad T14 Gen 2 Laptop - 16 GB RAM"
type textarea "Intel Core i7-1156G7 vProÂ® Processor - 14"- 16 GB RAM - 512 GB SSD"
type input "Yes"
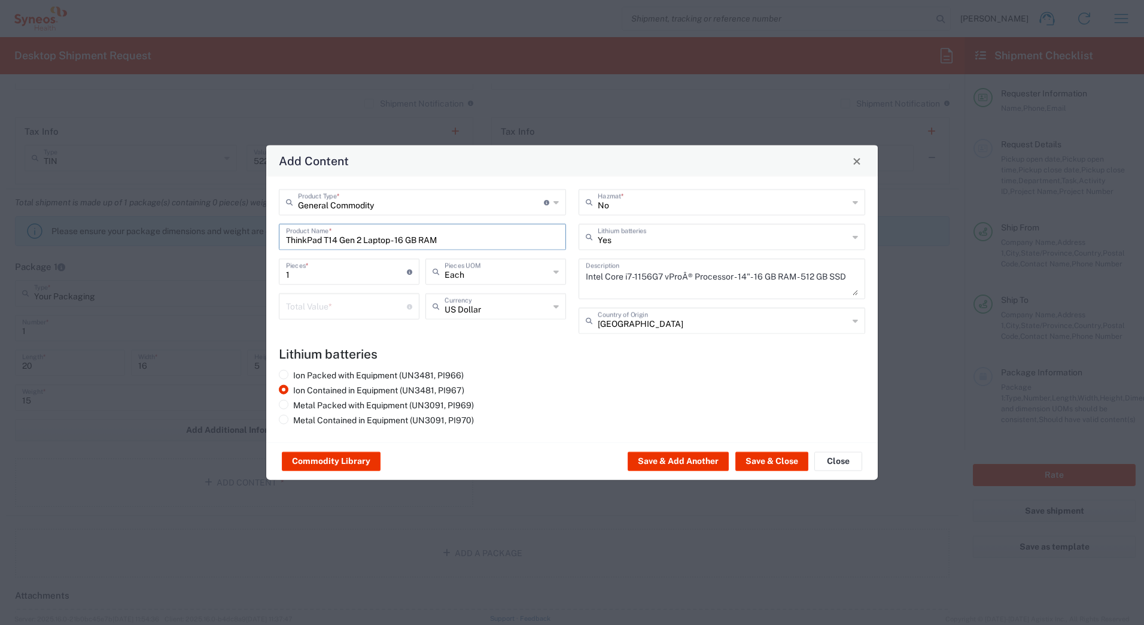
click at [317, 306] on input "number" at bounding box center [346, 305] width 121 height 21
type input "1000"
click at [690, 460] on button "Save & Add Another" at bounding box center [678, 461] width 101 height 19
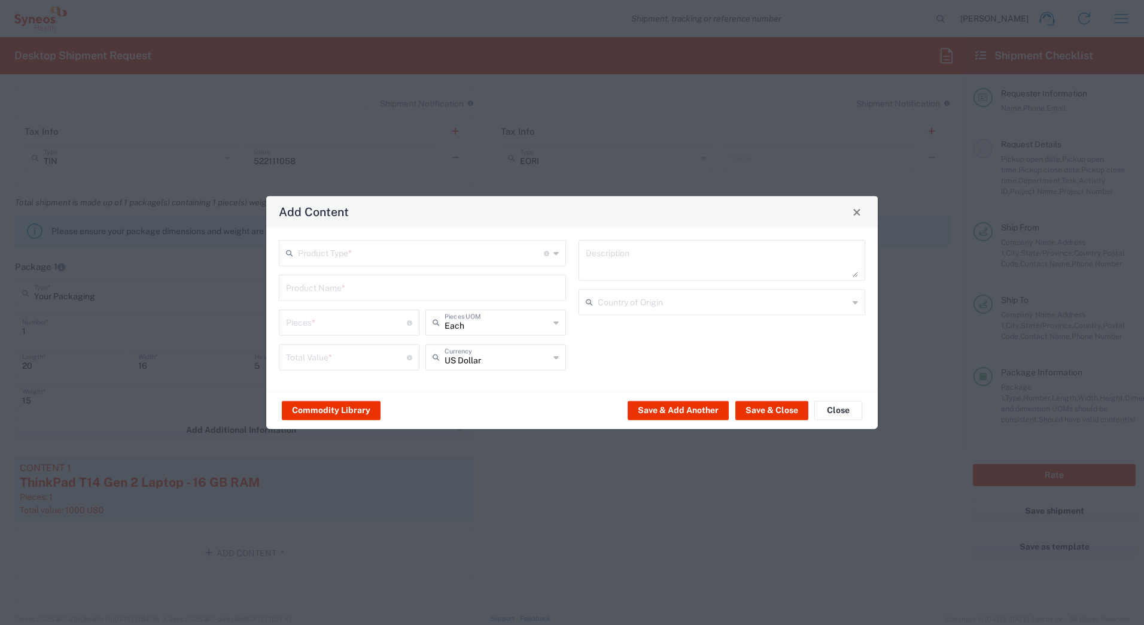
click at [318, 258] on input "text" at bounding box center [421, 252] width 246 height 21
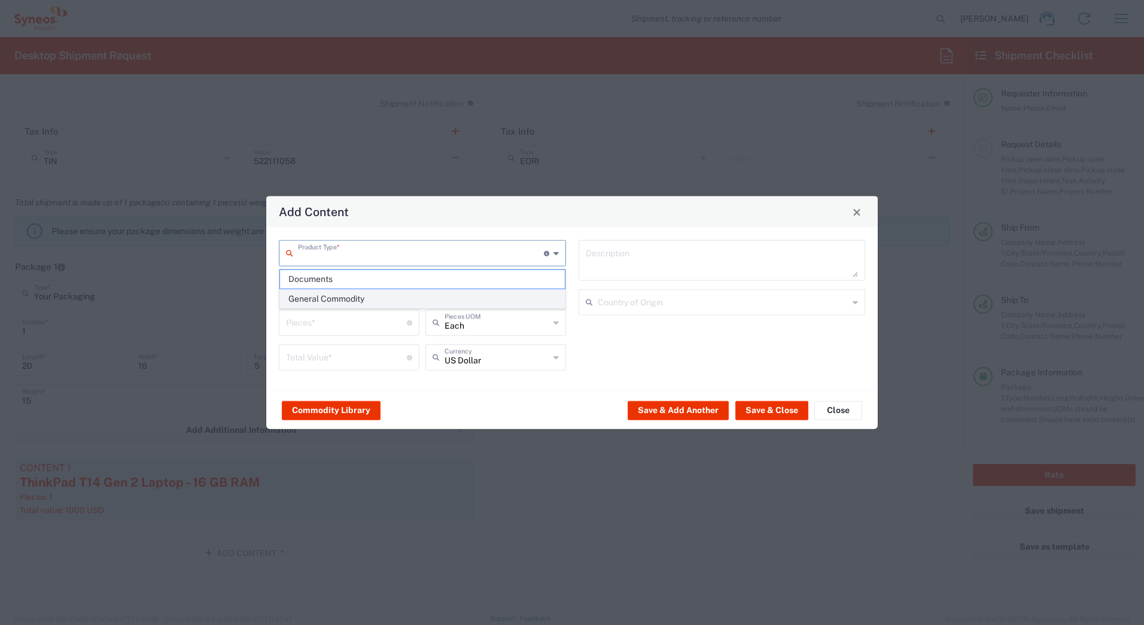
click at [314, 296] on span "General Commodity" at bounding box center [422, 299] width 285 height 19
type input "General Commodity"
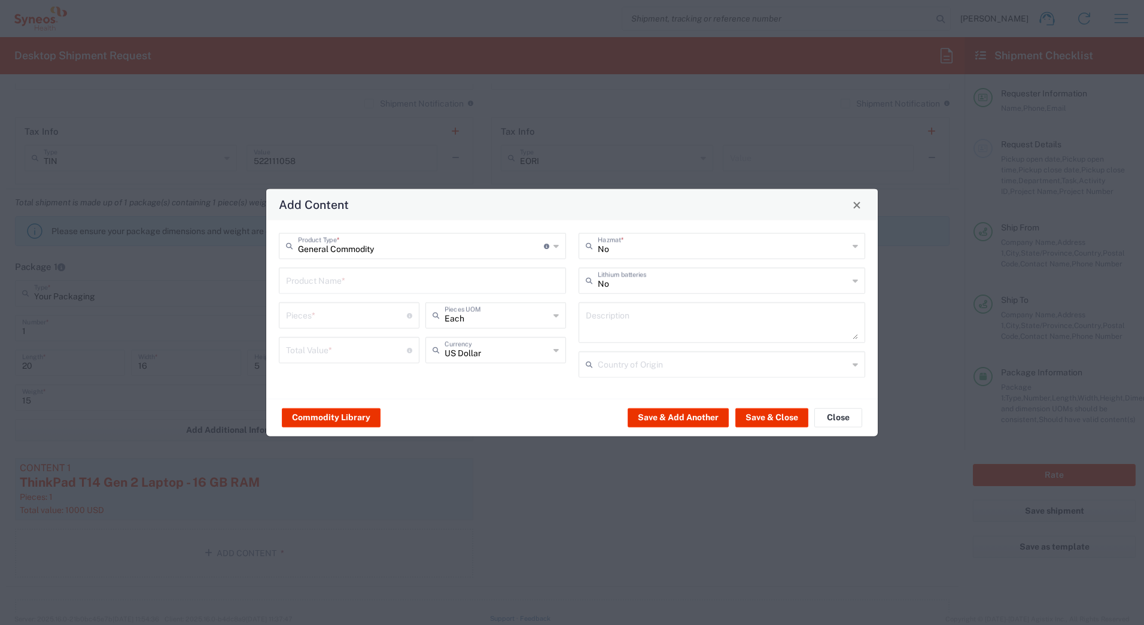
click at [308, 279] on input "text" at bounding box center [422, 279] width 273 height 21
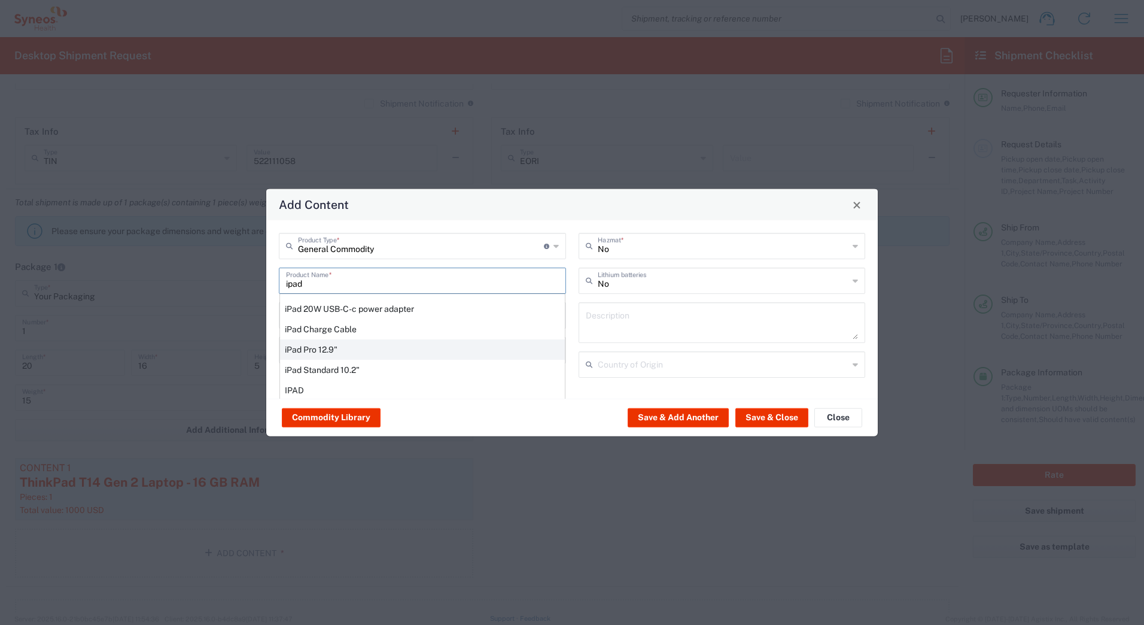
click at [308, 346] on div "iPad Pro 12.9"" at bounding box center [422, 349] width 285 height 20
type input "iPad Pro 12.9""
type input "1"
type textarea "iPad Pro 12.9""
type input "[GEOGRAPHIC_DATA]"
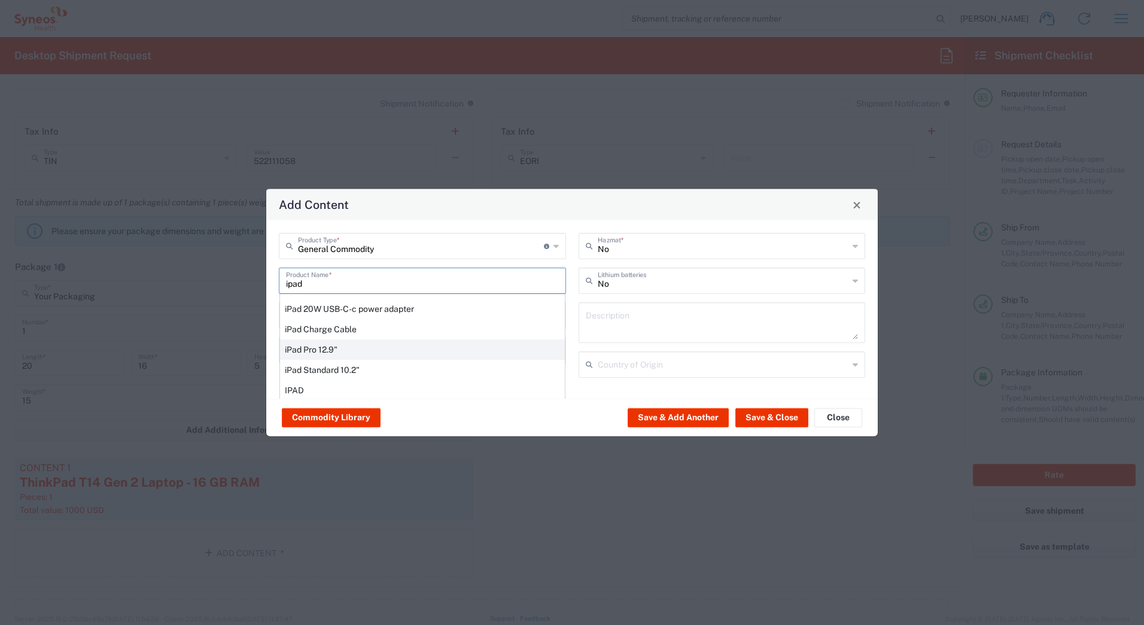
type input "Yes"
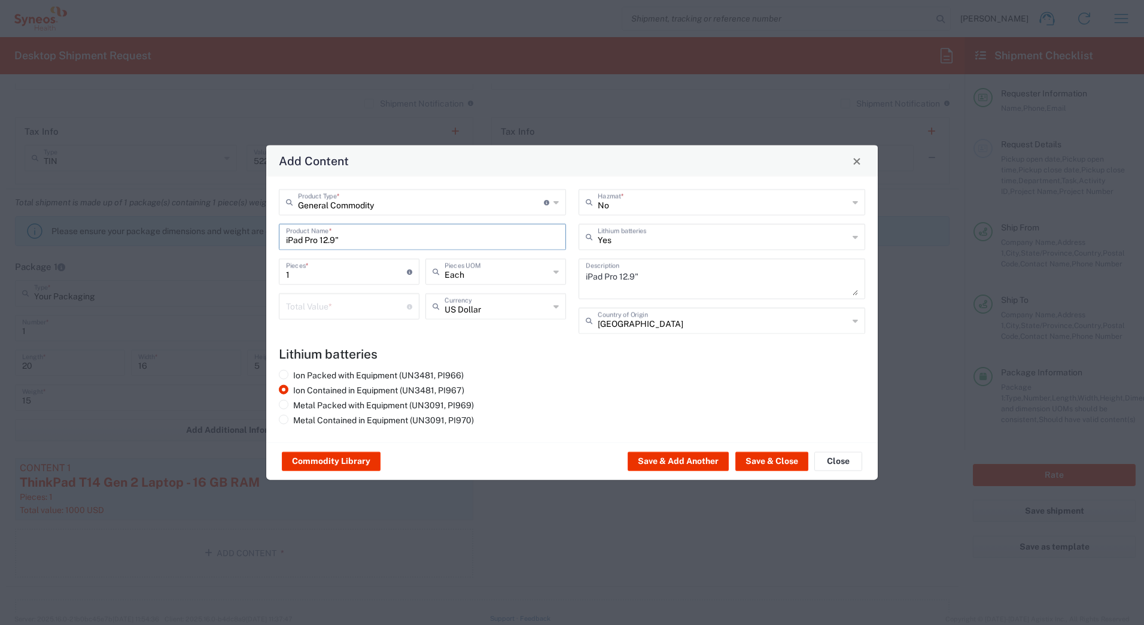
click at [301, 308] on input "number" at bounding box center [346, 305] width 121 height 21
type input "1000"
click at [757, 457] on button "Save & Close" at bounding box center [772, 461] width 73 height 19
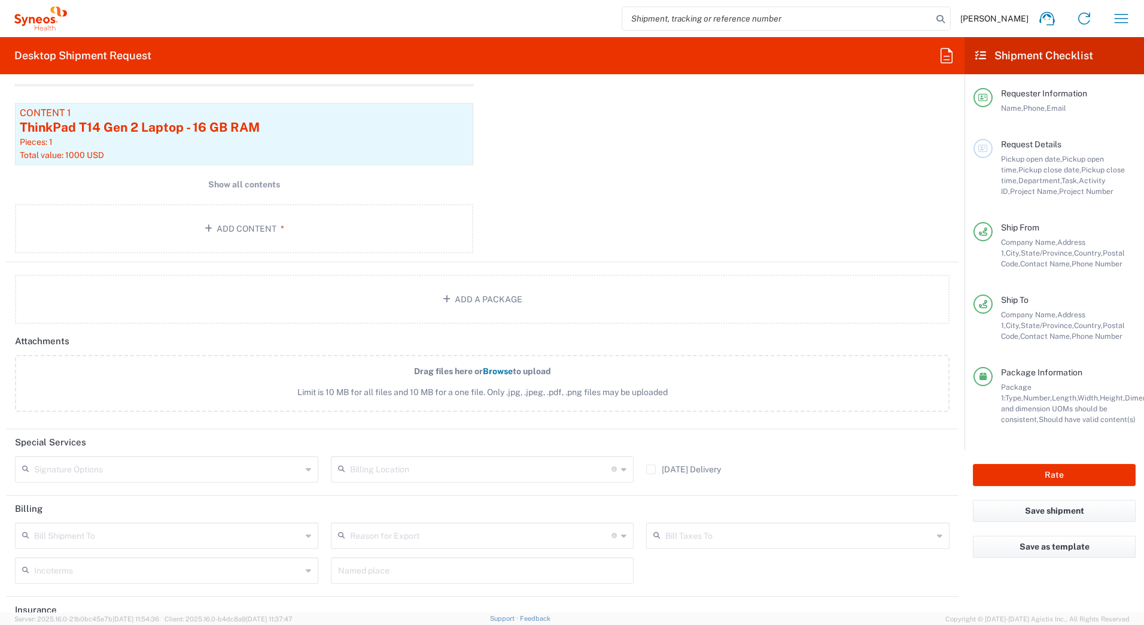
scroll to position [1257, 0]
click at [105, 466] on input "text" at bounding box center [168, 464] width 268 height 21
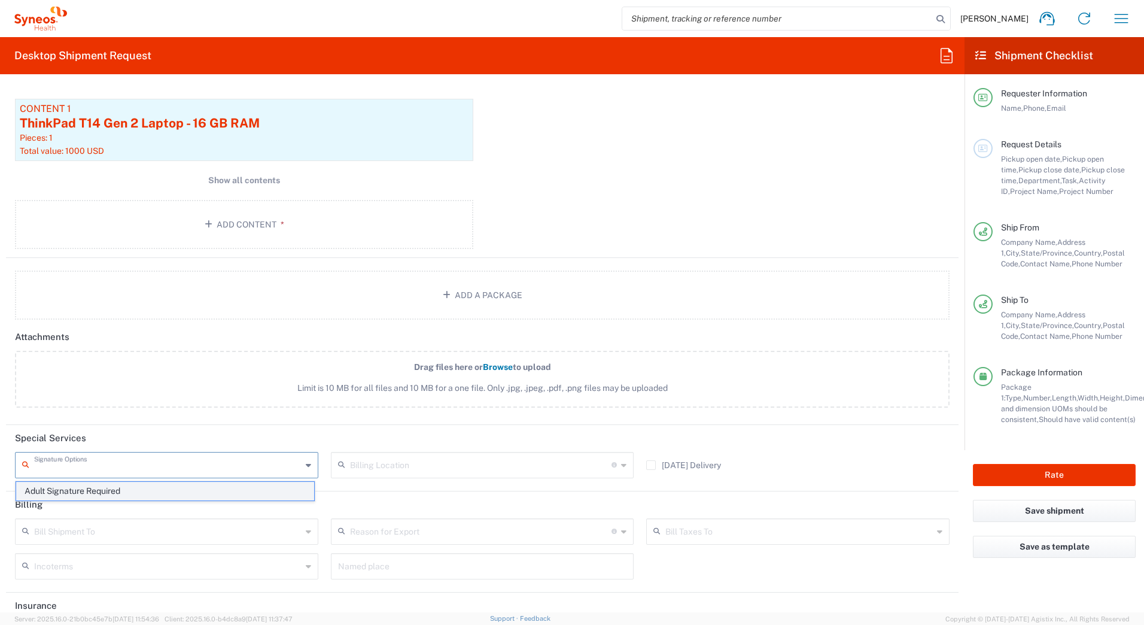
click at [97, 490] on span "Adult Signature Required" at bounding box center [165, 491] width 298 height 19
type input "Adult Signature Required"
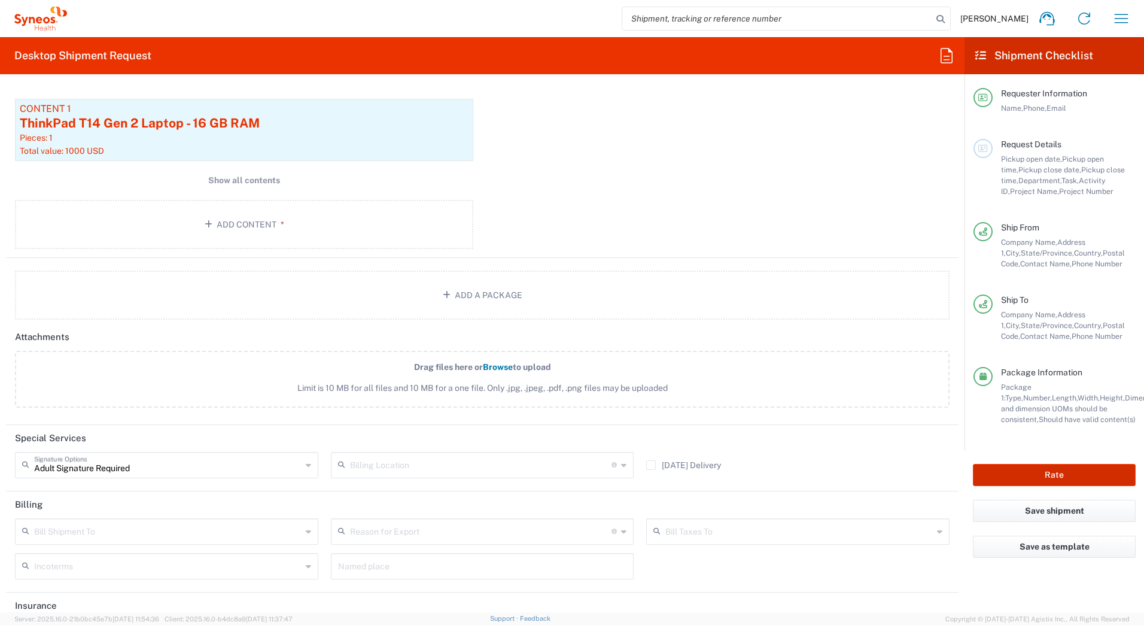
click at [1012, 472] on button "Rate" at bounding box center [1054, 475] width 163 height 22
type input "7182"
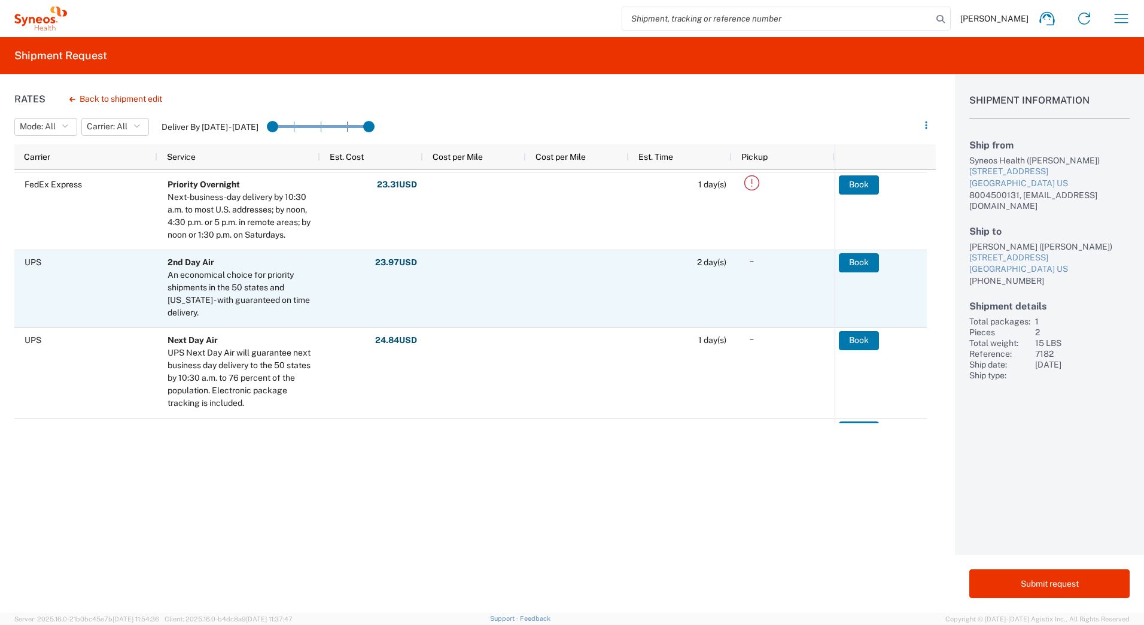
scroll to position [359, 0]
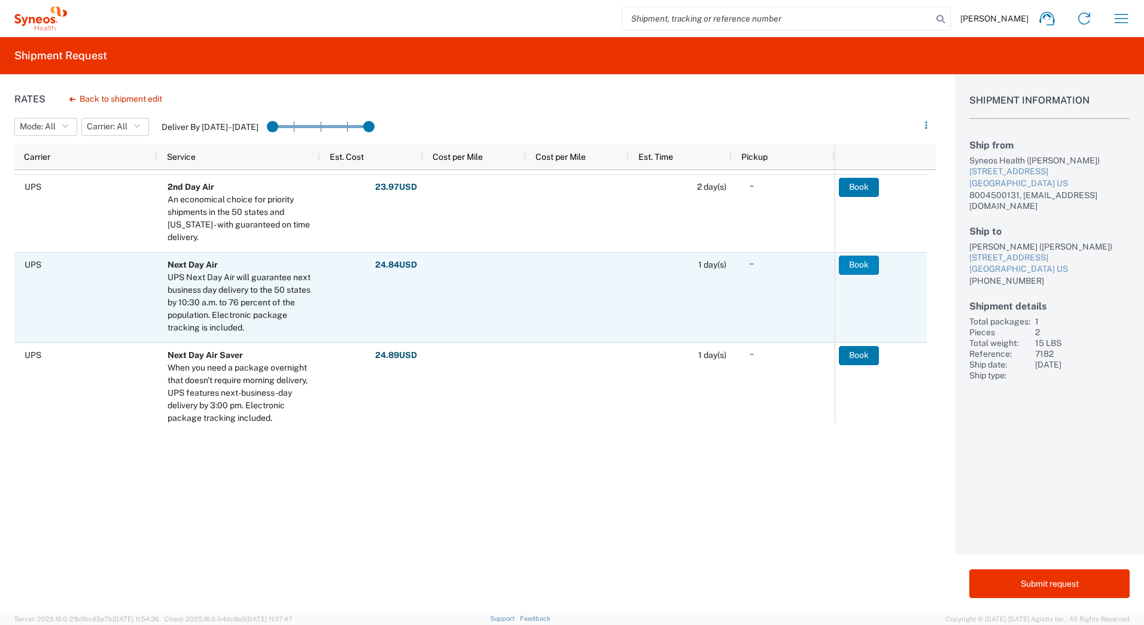
click at [855, 270] on button "Book" at bounding box center [859, 265] width 40 height 19
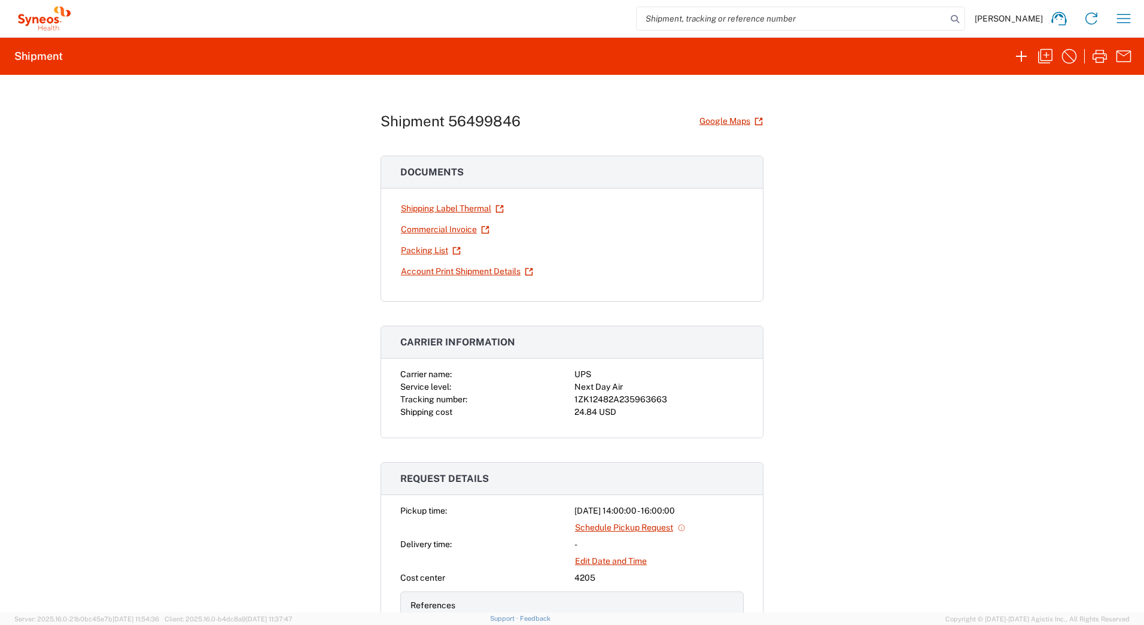
click at [652, 395] on div "1ZK12482A235963663" at bounding box center [659, 399] width 169 height 13
copy div "1ZK12482A235963663"
click at [447, 209] on link "Shipping Label Thermal" at bounding box center [452, 208] width 104 height 21
